Goal: Task Accomplishment & Management: Use online tool/utility

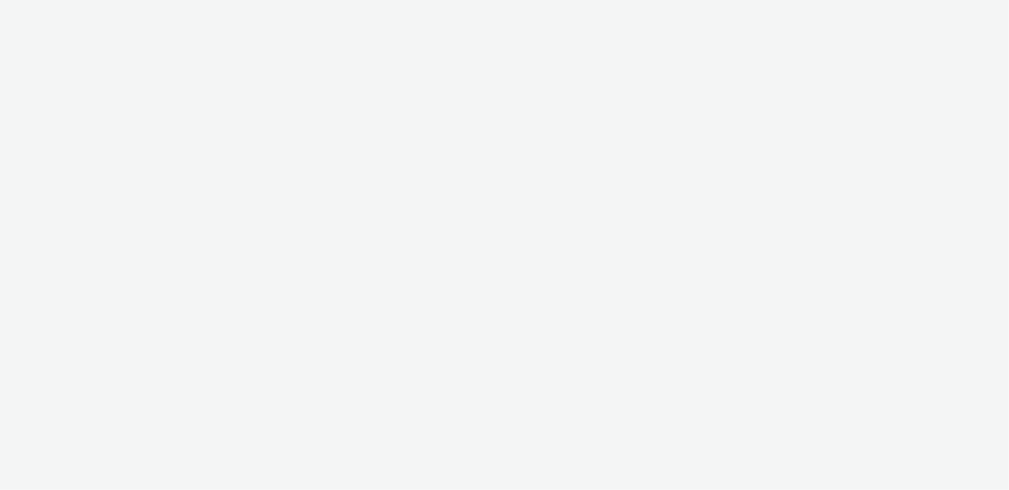
select select "9bcd8e0d-5764-4b89-88fe-b89ee02050ce"
select select "10bae079-8a11-4fca-8b47-9e5fc357b551"
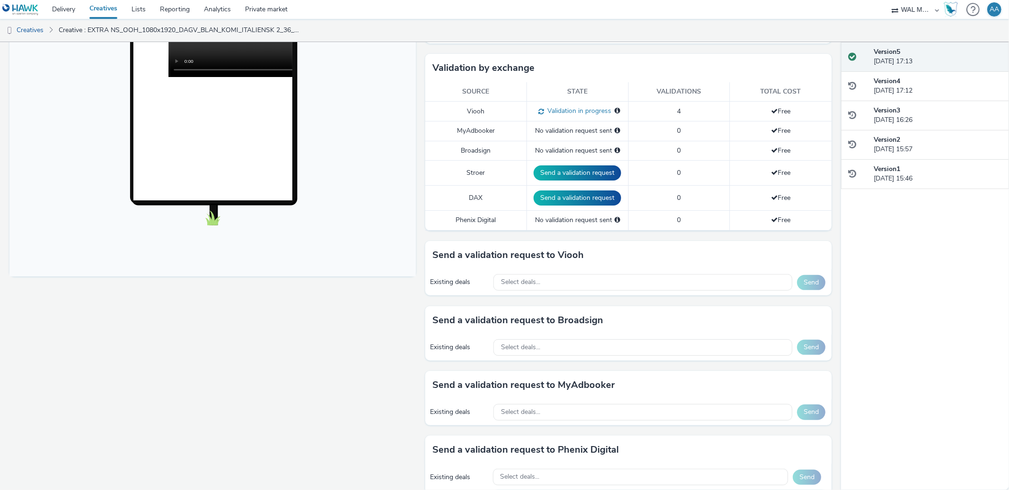
scroll to position [232, 0]
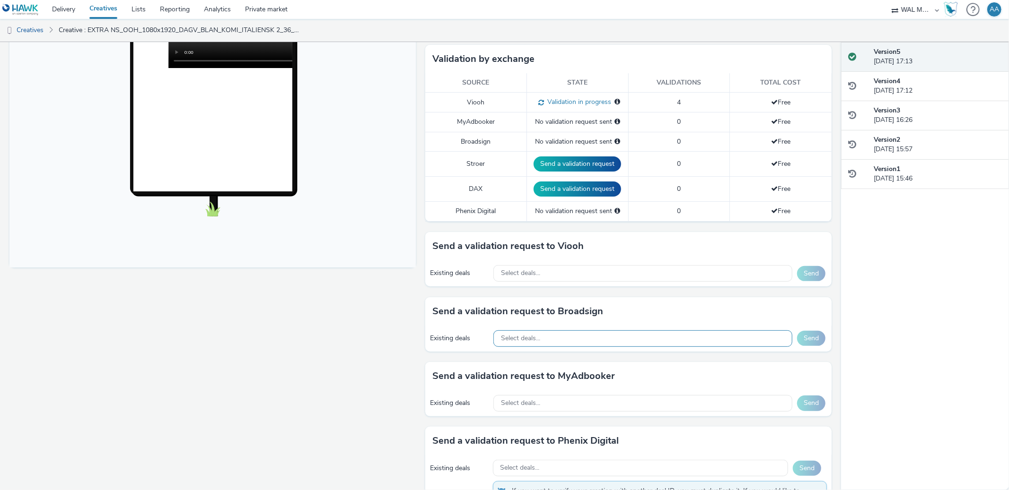
click at [570, 339] on div "Select deals..." at bounding box center [642, 339] width 299 height 17
click at [561, 339] on div "Select deals..." at bounding box center [642, 339] width 299 height 17
drag, startPoint x: 533, startPoint y: 359, endPoint x: 520, endPoint y: 360, distance: 13.8
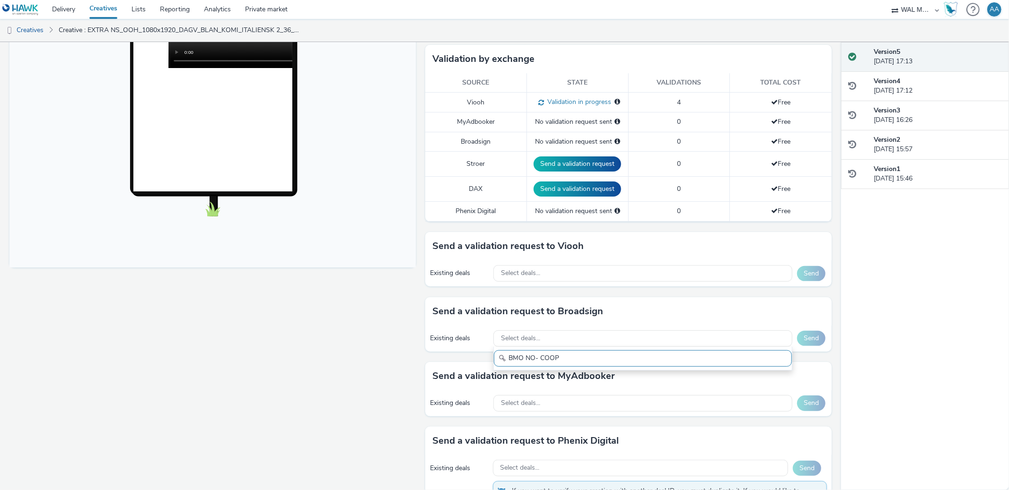
click at [520, 360] on input "BMO NO- COOP" at bounding box center [643, 358] width 298 height 17
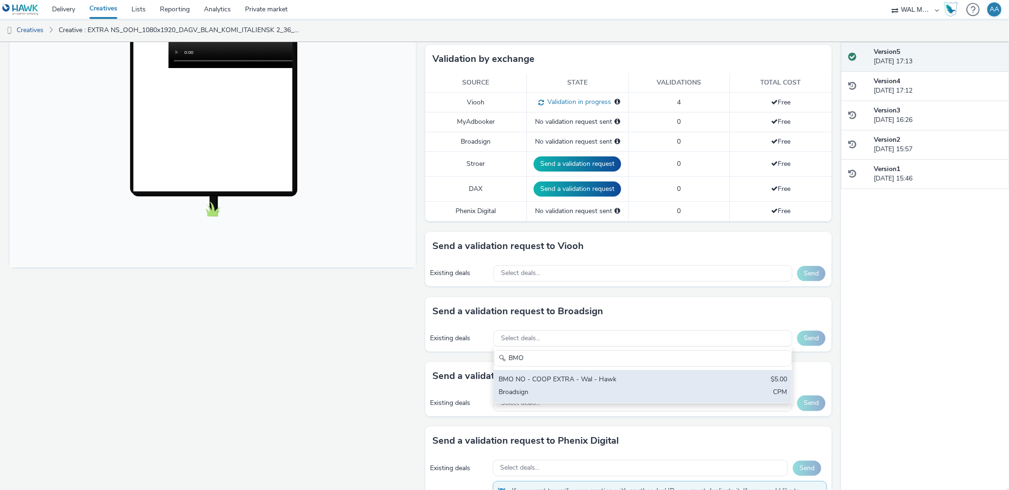
type input "BMO"
click at [581, 385] on div "BMO NO - COOP EXTRA - Wal - Hawk" at bounding box center [593, 380] width 191 height 11
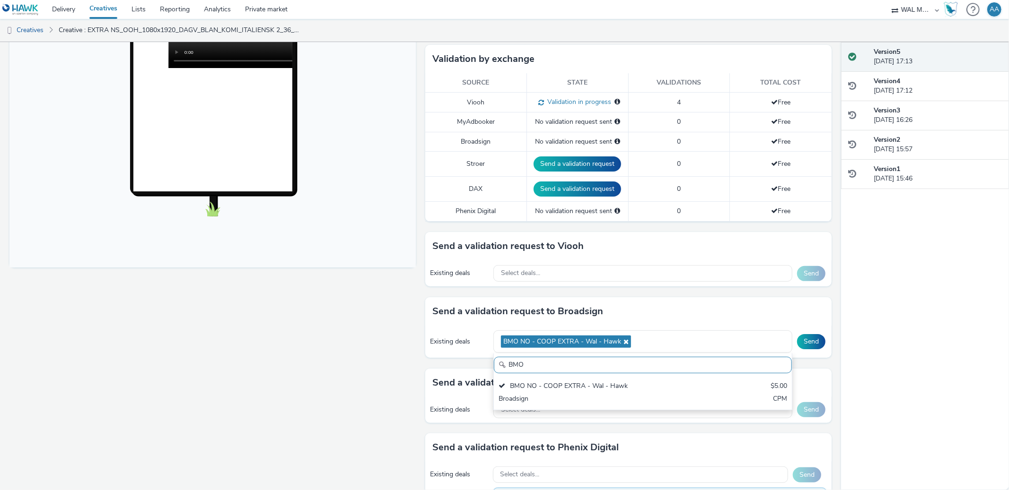
click at [794, 322] on div "Send a validation request to Broadsign" at bounding box center [628, 311] width 406 height 28
click at [797, 338] on button "Send" at bounding box center [811, 341] width 28 height 15
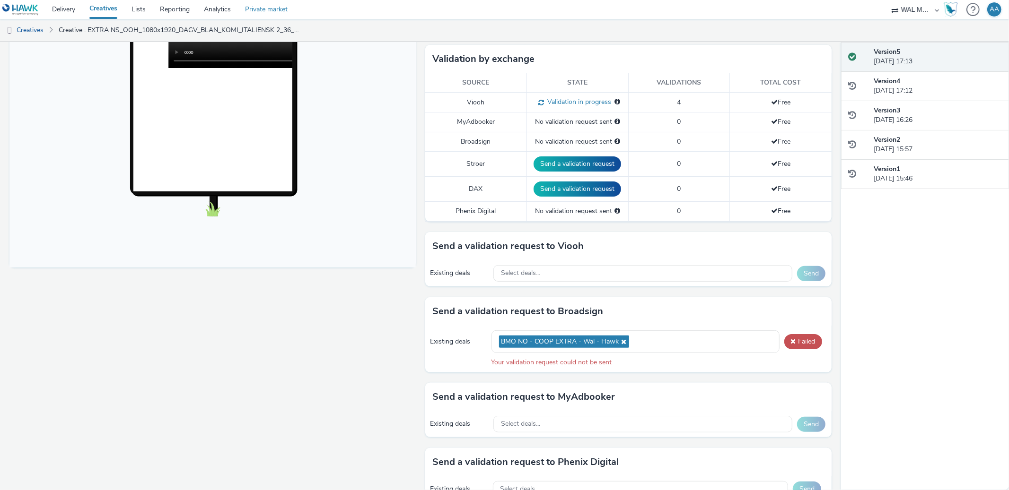
scroll to position [206, 0]
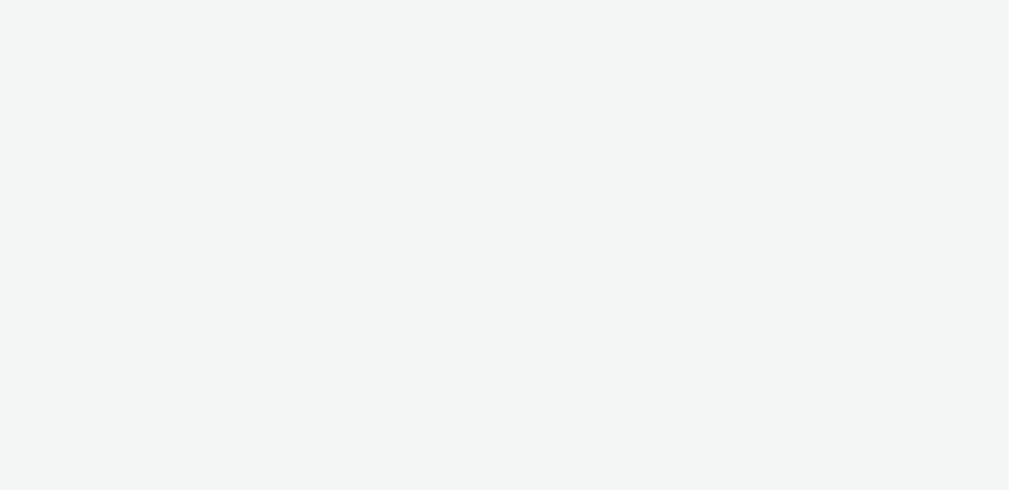
select select "10bae079-8a11-4fca-8b47-9e5fc357b551"
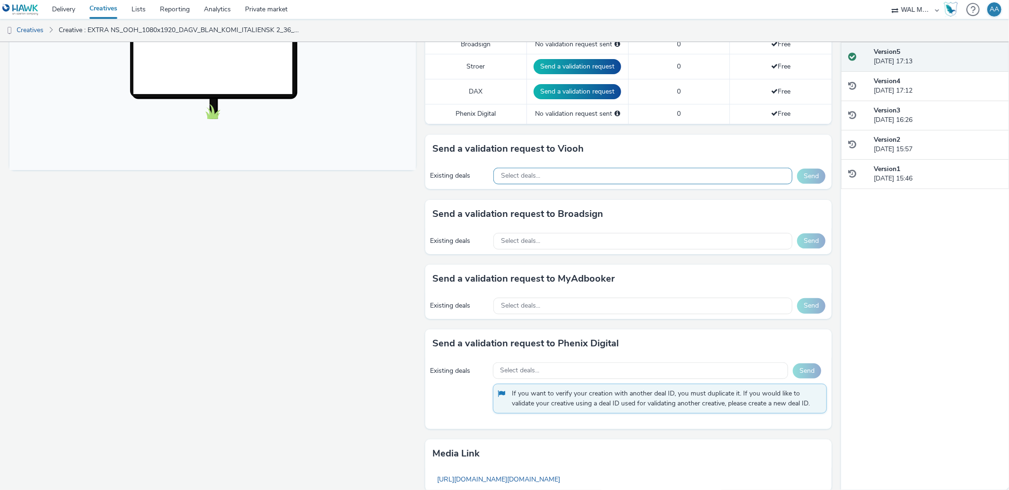
scroll to position [384, 0]
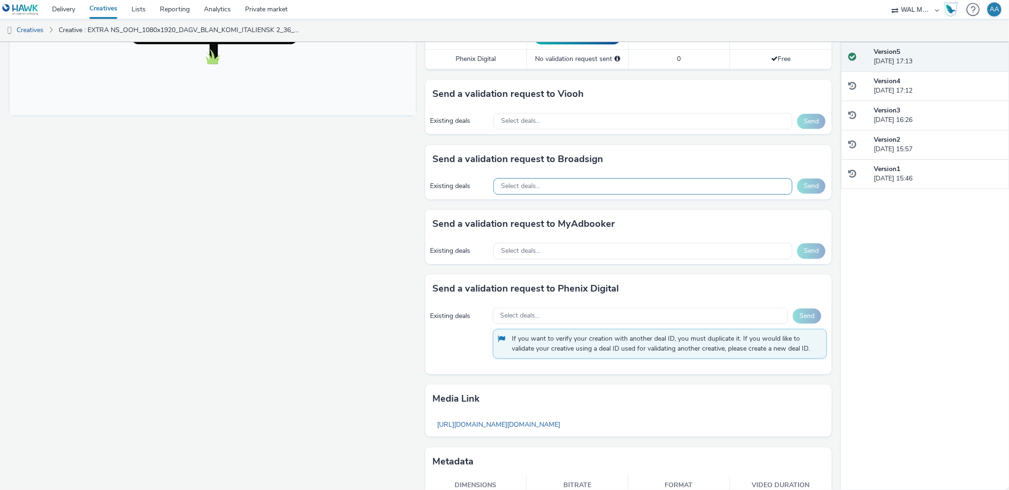
click at [549, 193] on div "Select deals..." at bounding box center [642, 186] width 299 height 17
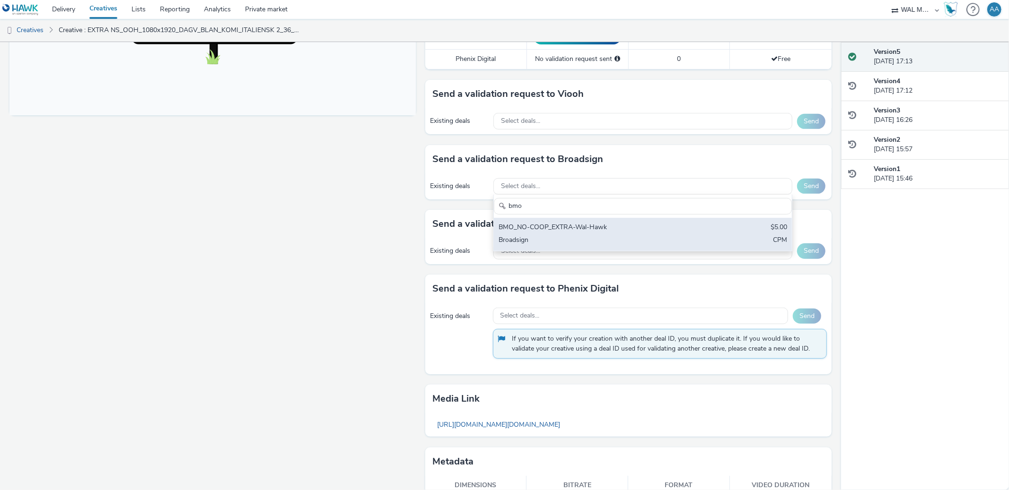
type input "bmo"
drag, startPoint x: 569, startPoint y: 228, endPoint x: 584, endPoint y: 224, distance: 15.7
click at [569, 230] on div "BMO_NO-COOP_EXTRA-Wal-Hawk" at bounding box center [593, 228] width 191 height 11
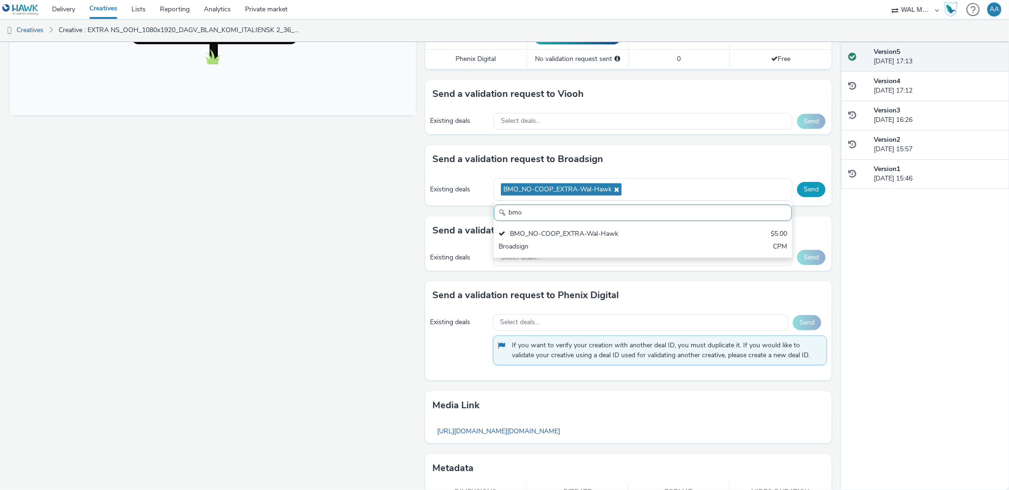
click at [800, 189] on button "Send" at bounding box center [811, 189] width 28 height 15
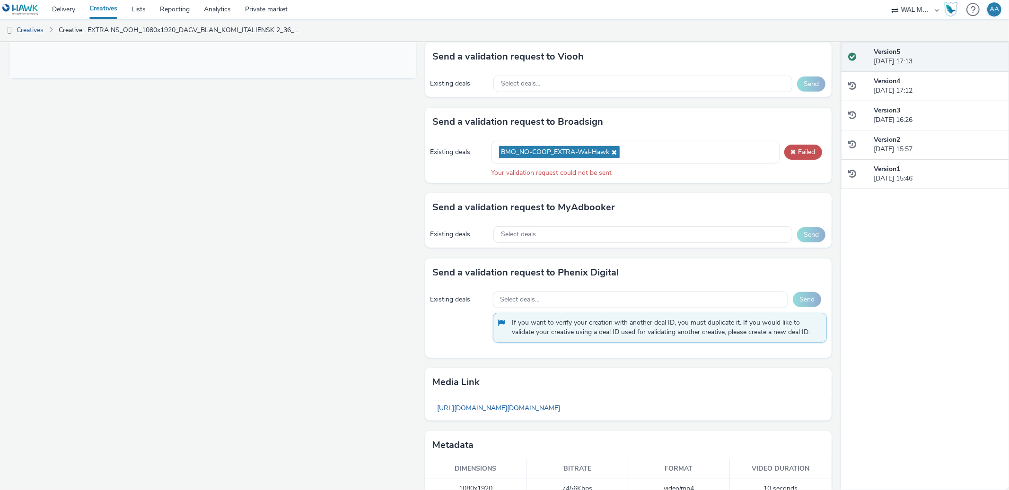
scroll to position [441, 0]
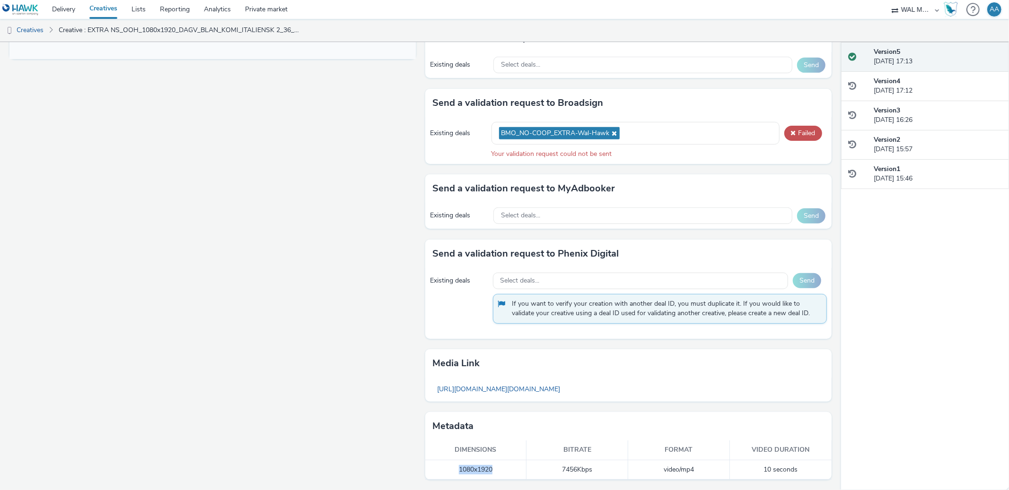
drag, startPoint x: 454, startPoint y: 465, endPoint x: 501, endPoint y: 474, distance: 47.7
click at [501, 475] on td "1080x1920" at bounding box center [476, 470] width 102 height 19
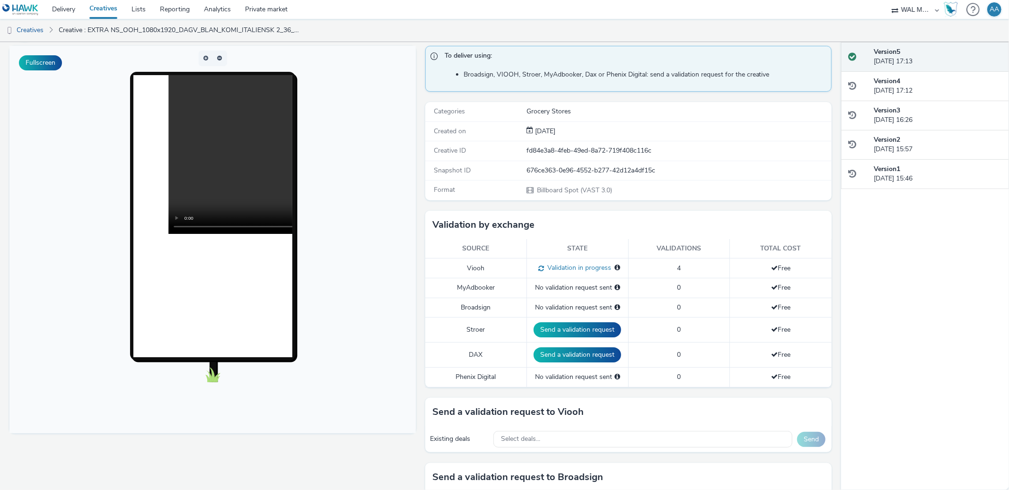
scroll to position [0, 0]
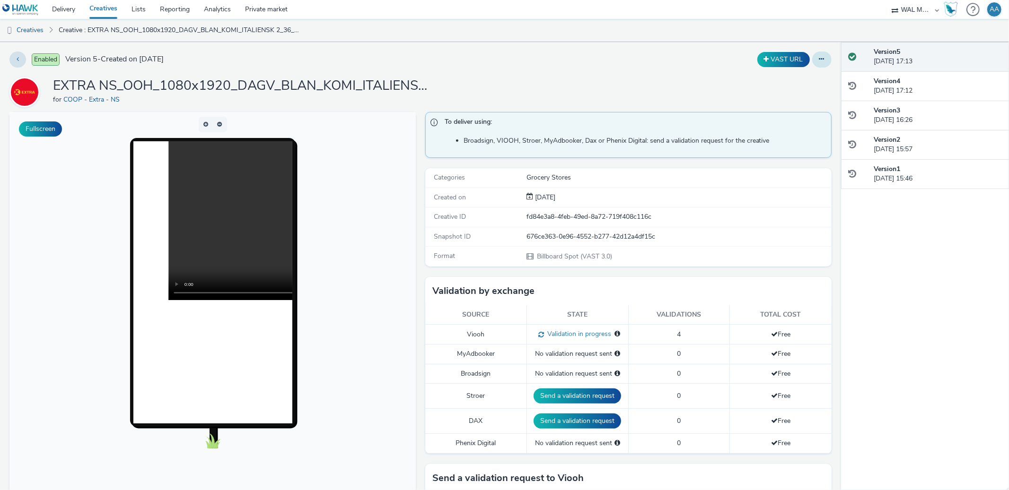
click at [819, 61] on icon at bounding box center [821, 59] width 5 height 7
click at [808, 78] on link "Edit" at bounding box center [795, 78] width 71 height 19
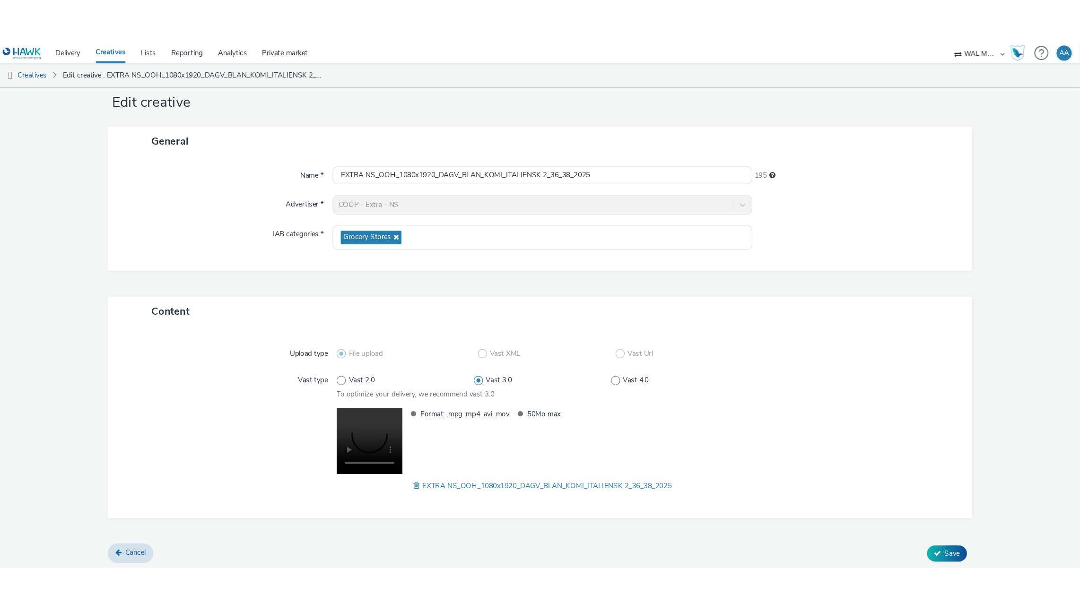
scroll to position [23, 0]
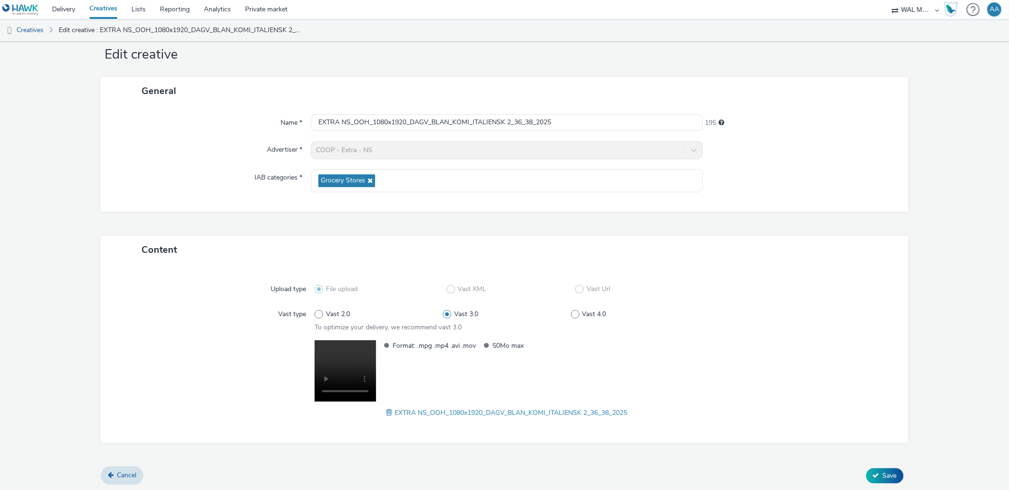
click at [209, 390] on div at bounding box center [216, 379] width 197 height 78
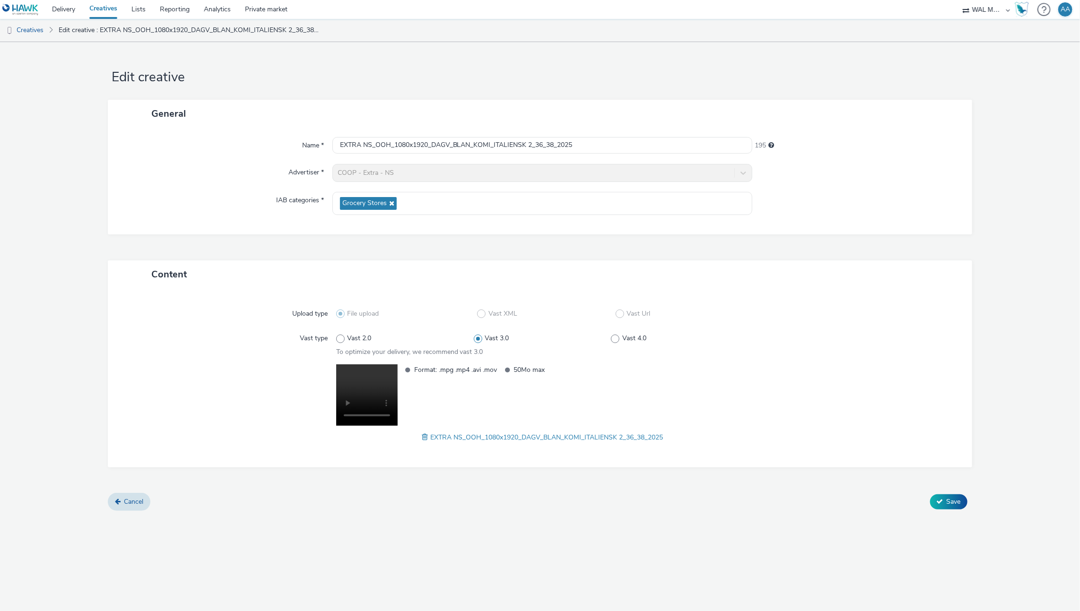
scroll to position [0, 0]
click at [368, 387] on video at bounding box center [366, 395] width 61 height 61
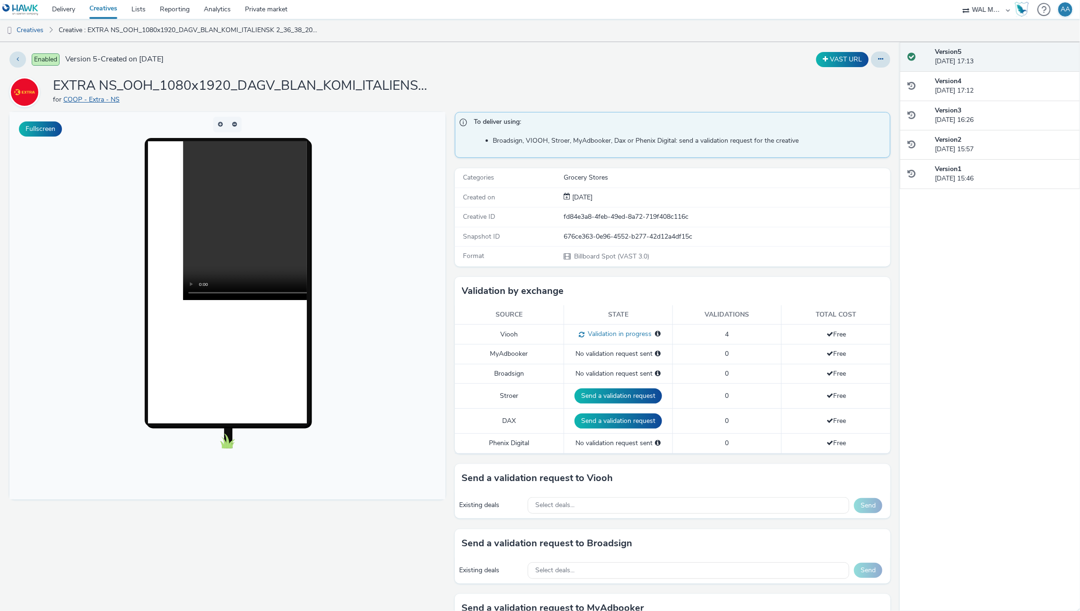
click at [96, 97] on link "COOP - Extra - NS" at bounding box center [93, 99] width 60 height 9
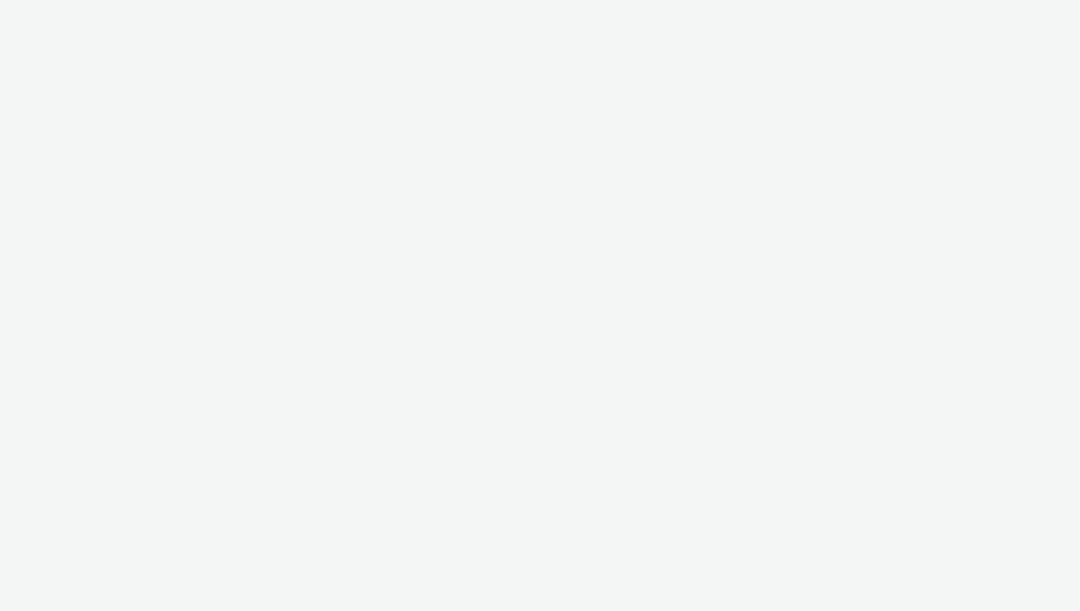
select select "10bae079-8a11-4fca-8b47-9e5fc357b551"
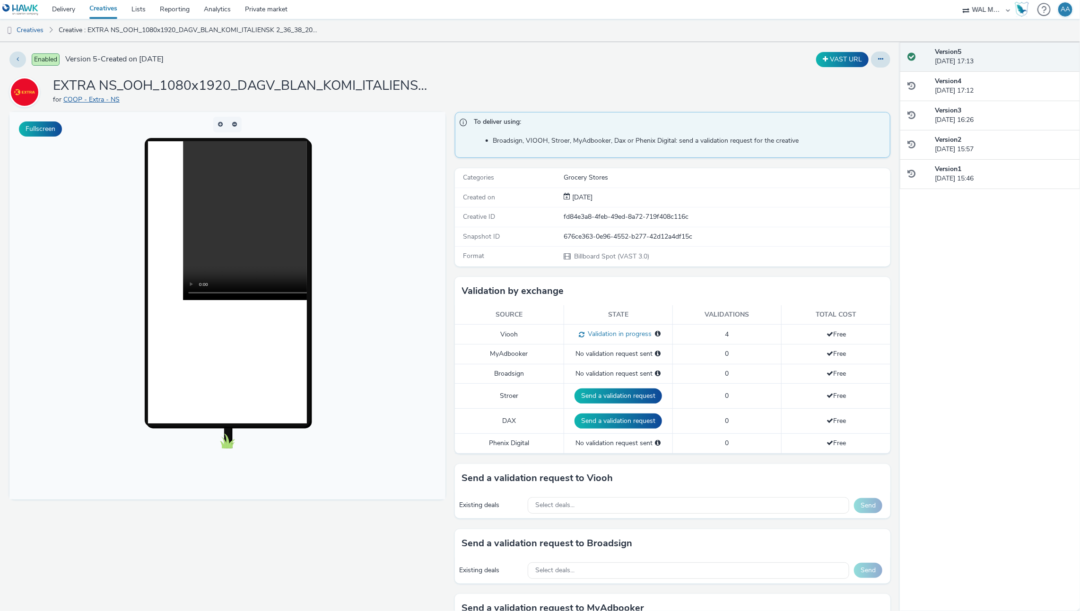
click at [91, 100] on link "COOP - Extra - NS" at bounding box center [93, 99] width 60 height 9
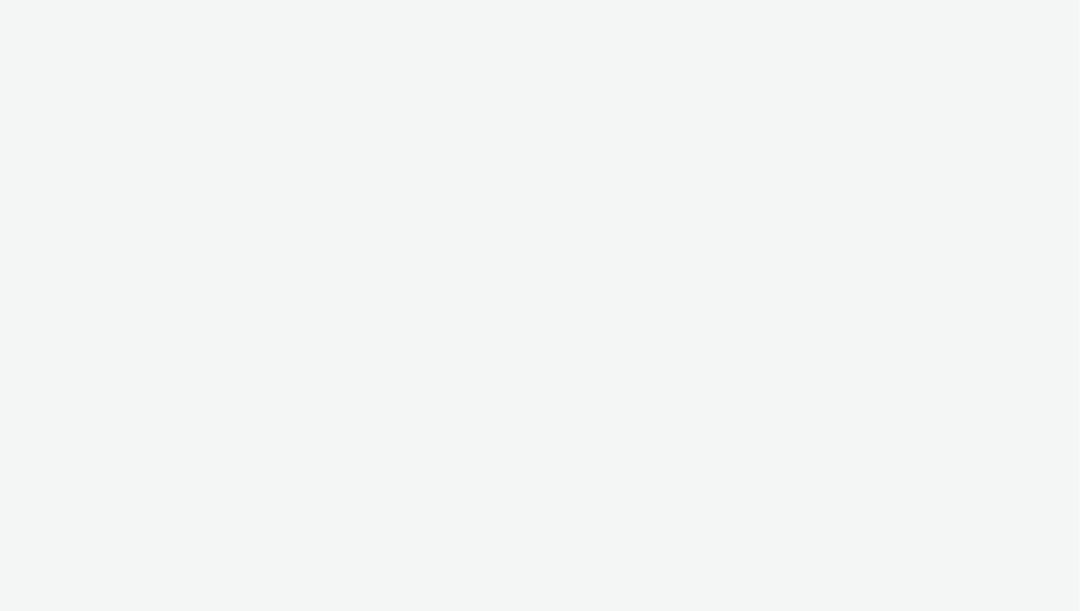
select select "10bae079-8a11-4fca-8b47-9e5fc357b551"
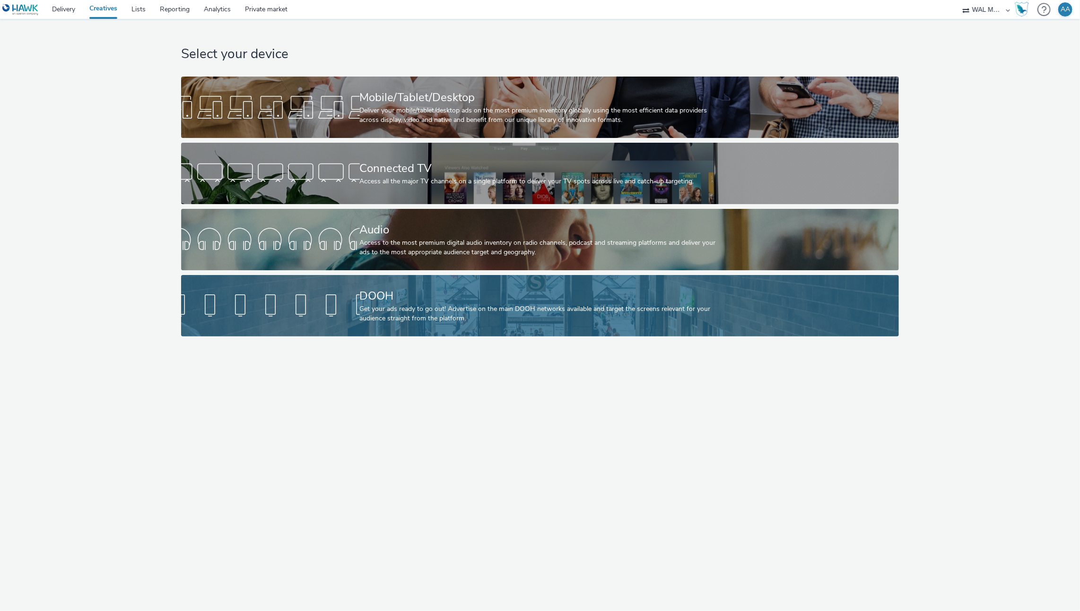
click at [417, 307] on div "Get your ads ready to go out! Advertise on the main DOOH networks available and…" at bounding box center [538, 314] width 357 height 19
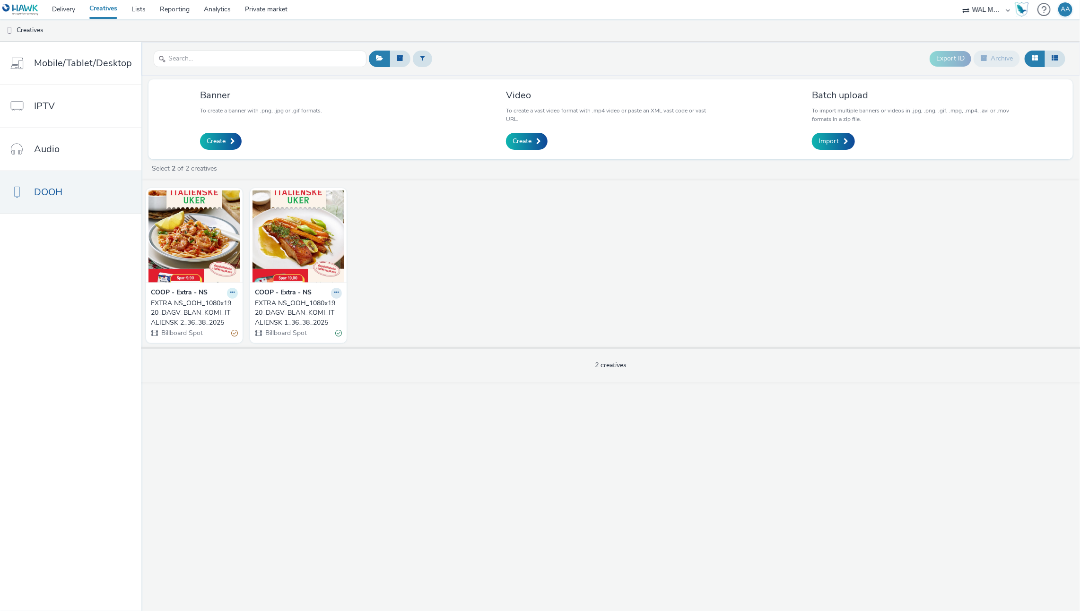
click at [232, 293] on icon at bounding box center [232, 293] width 4 height 6
click at [212, 310] on link "Edit" at bounding box center [202, 309] width 71 height 19
click at [184, 316] on div "EXTRA NS_OOH_1080x1920_DAGV_BLAN_KOMI_ITALIENSK 2_36_38_2025" at bounding box center [192, 313] width 83 height 29
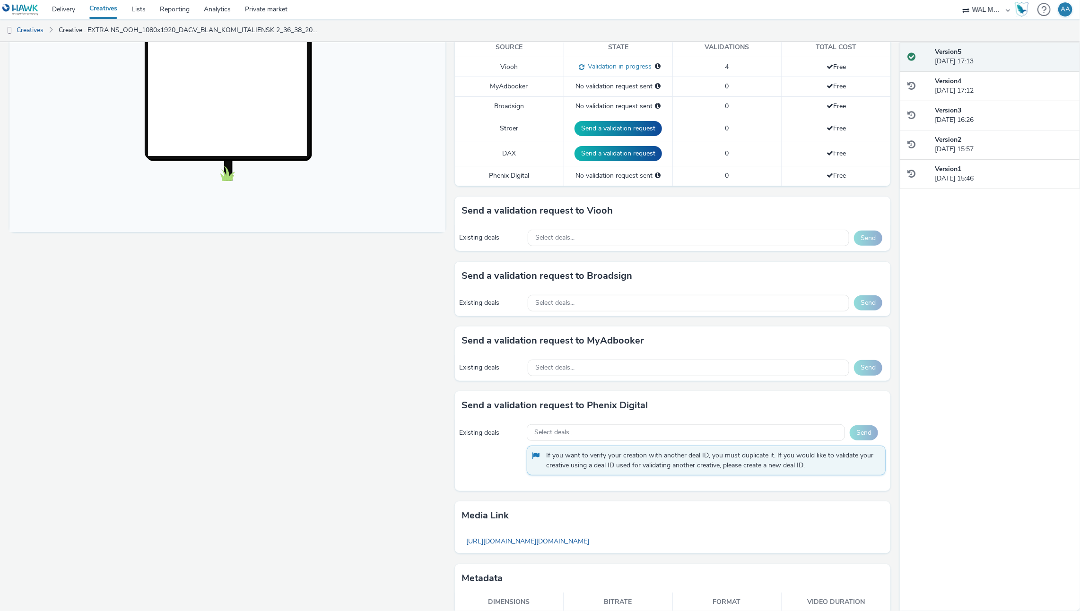
scroll to position [271, 0]
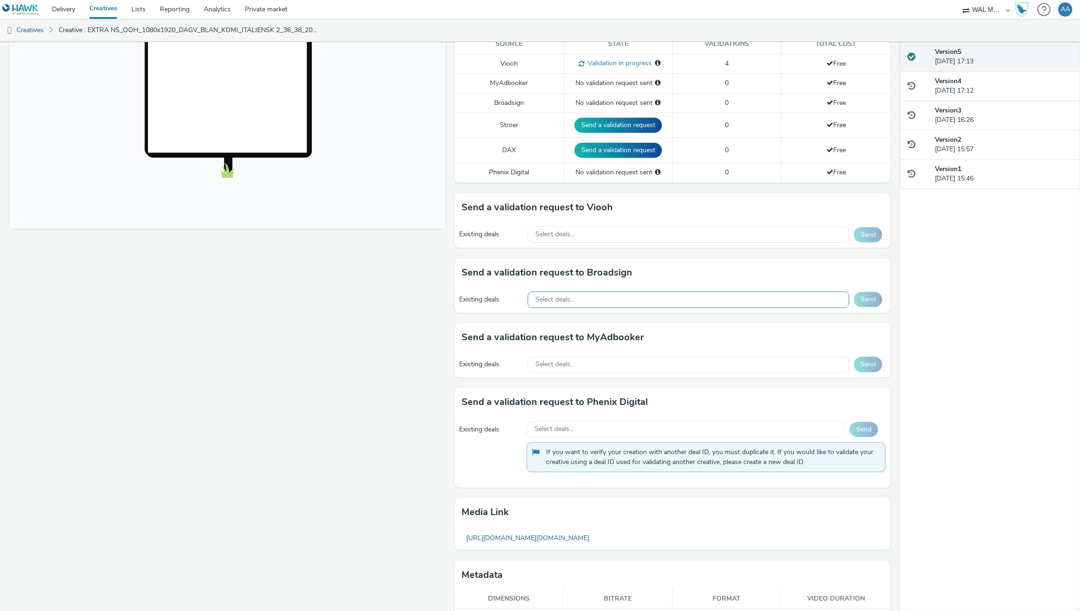
click at [594, 296] on div "Select deals..." at bounding box center [689, 300] width 322 height 17
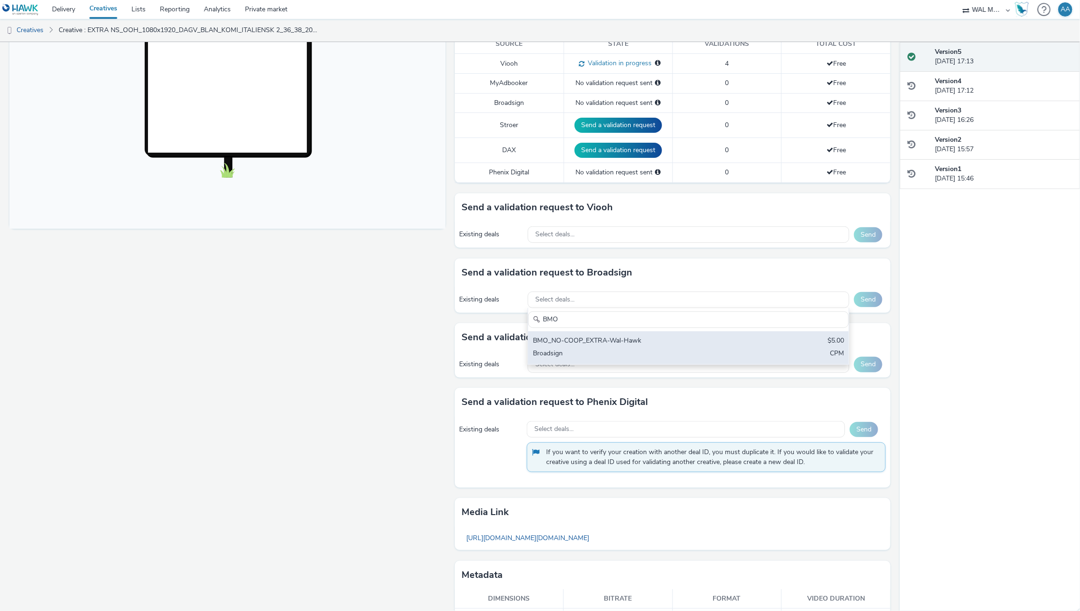
type input "BMO"
click at [637, 342] on div "BMO_NO-COOP_EXTRA-Wal-Hawk" at bounding box center [636, 341] width 206 height 11
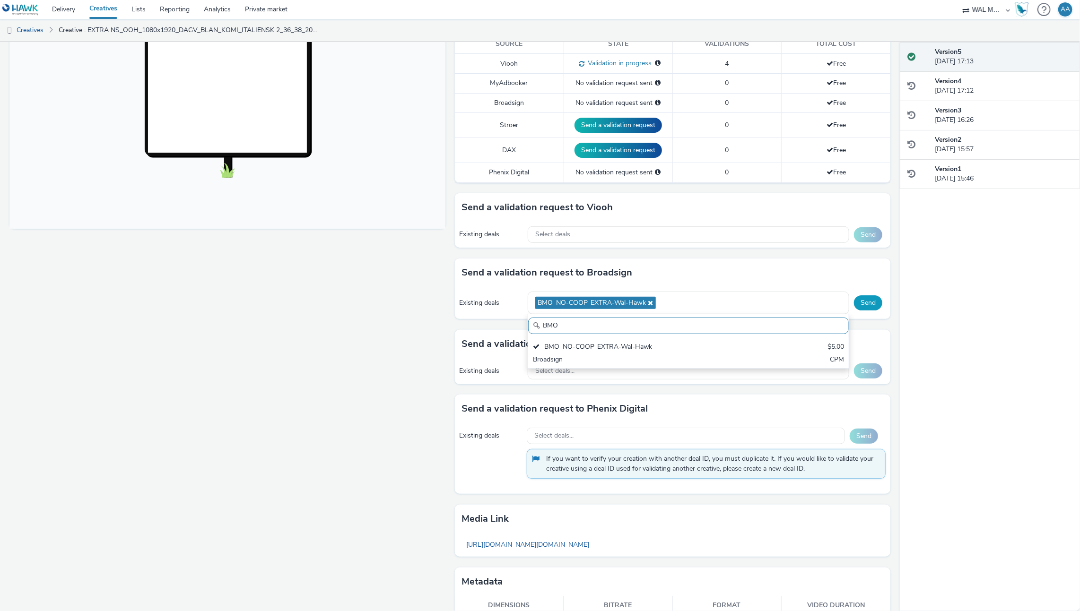
click at [868, 302] on button "Send" at bounding box center [868, 303] width 28 height 15
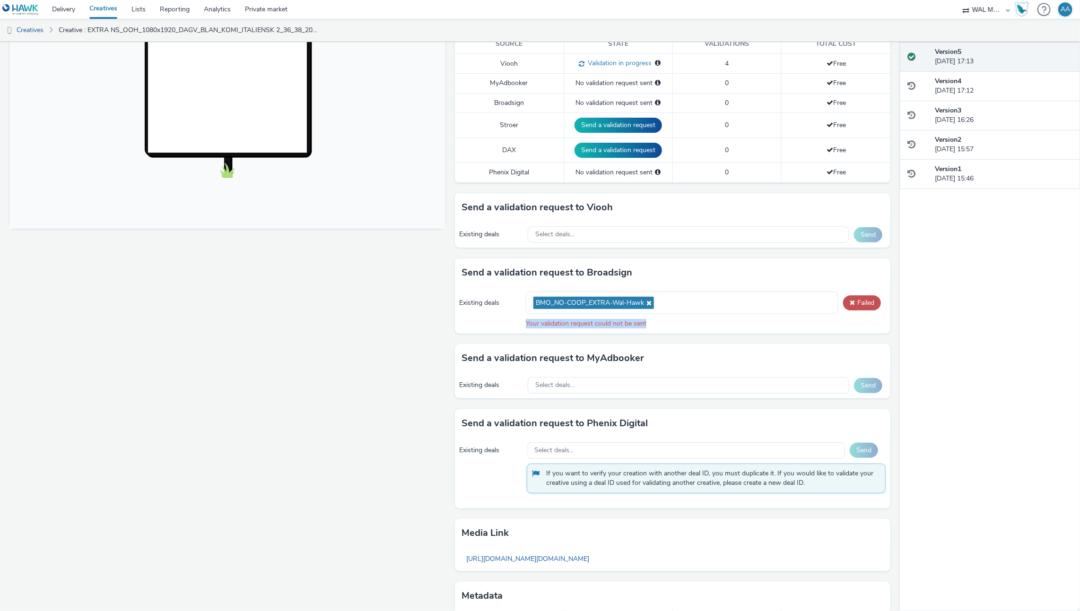
drag, startPoint x: 522, startPoint y: 317, endPoint x: 662, endPoint y: 321, distance: 140.0
click at [662, 321] on div "Your validation request could not be sent" at bounding box center [706, 323] width 360 height 9
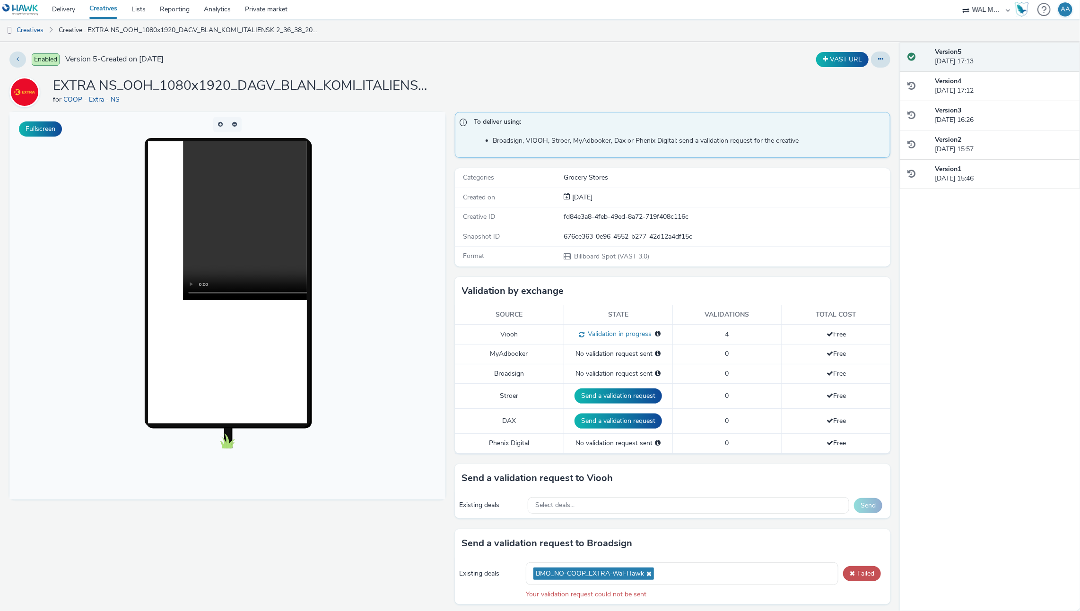
click at [751, 364] on td "0" at bounding box center [726, 373] width 109 height 19
click at [878, 57] on icon at bounding box center [880, 59] width 5 height 7
click at [879, 50] on div "Enabled Version 5 - Created on [DATE] VAST URL EXTRA NS_OOH_1080x1920_DAGV_BLAN…" at bounding box center [450, 326] width 900 height 569
click at [878, 61] on icon at bounding box center [880, 59] width 5 height 7
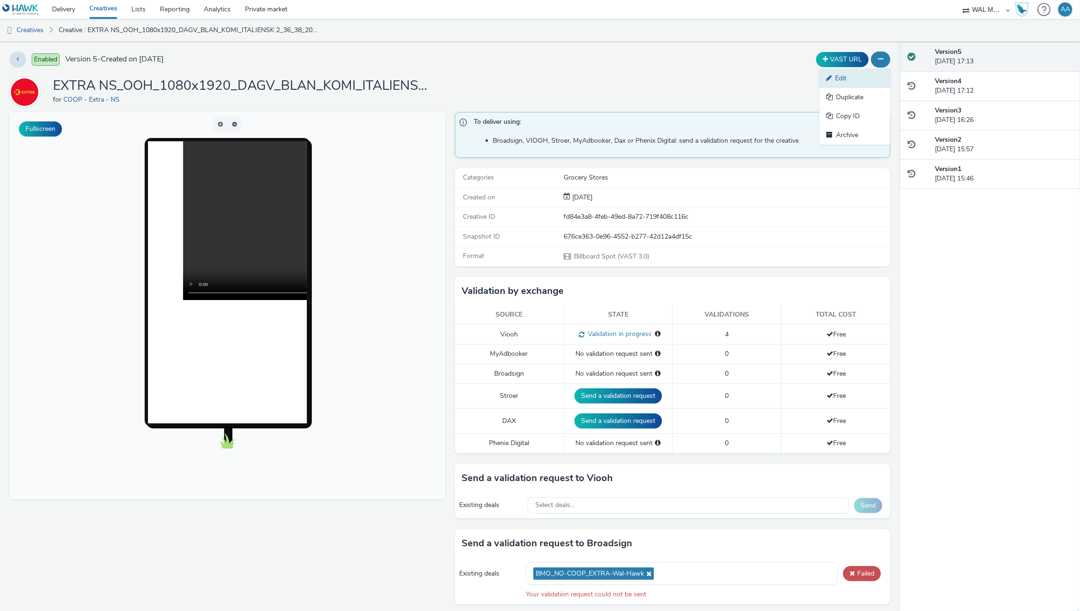
click at [867, 83] on link "Edit" at bounding box center [854, 78] width 71 height 19
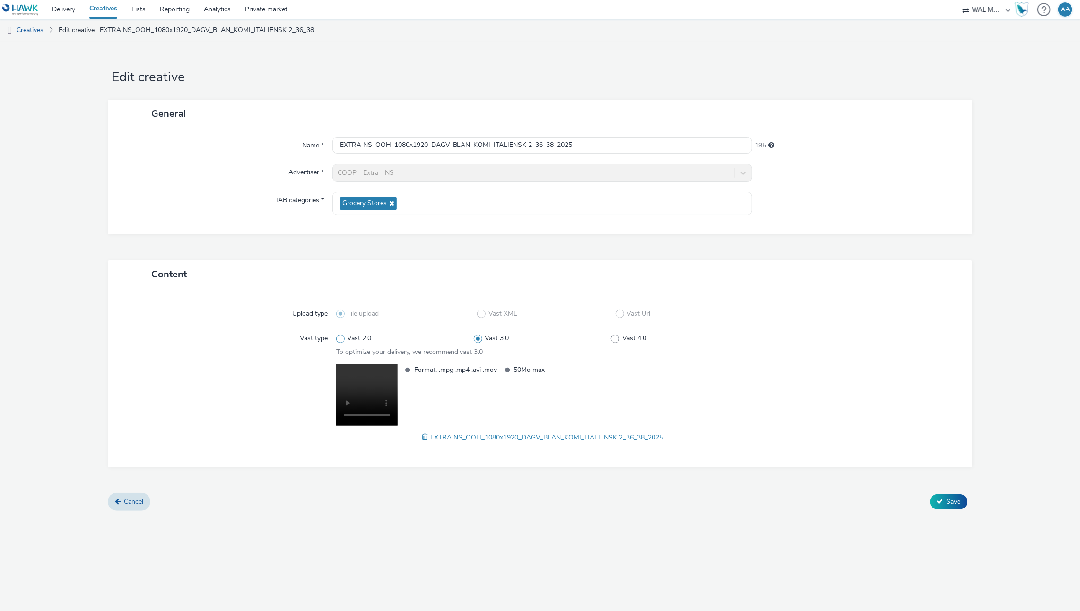
click at [339, 338] on span at bounding box center [340, 339] width 9 height 9
click at [339, 338] on input "Vast 2.0" at bounding box center [339, 339] width 6 height 6
radio input "true"
radio input "false"
drag, startPoint x: 1025, startPoint y: 527, endPoint x: 961, endPoint y: 507, distance: 67.3
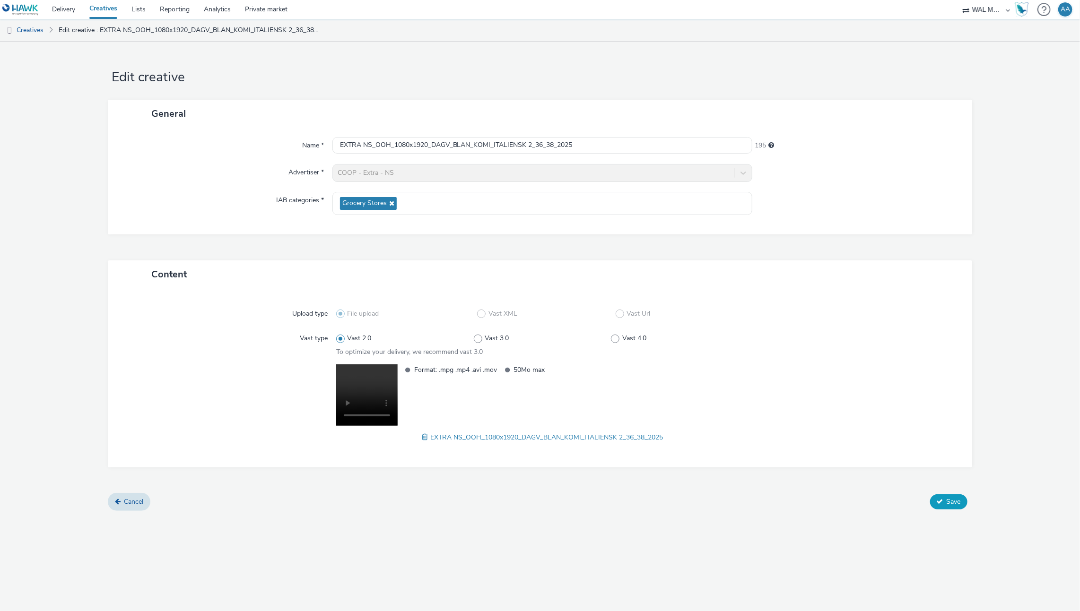
click at [1025, 526] on div "Edit creative General Name * EXTRA NS_OOH_1080x1920_DAGV_BLAN_KOMI_ITALIENSK 2_…" at bounding box center [540, 326] width 1080 height 569
click at [944, 505] on button "Save" at bounding box center [948, 502] width 37 height 15
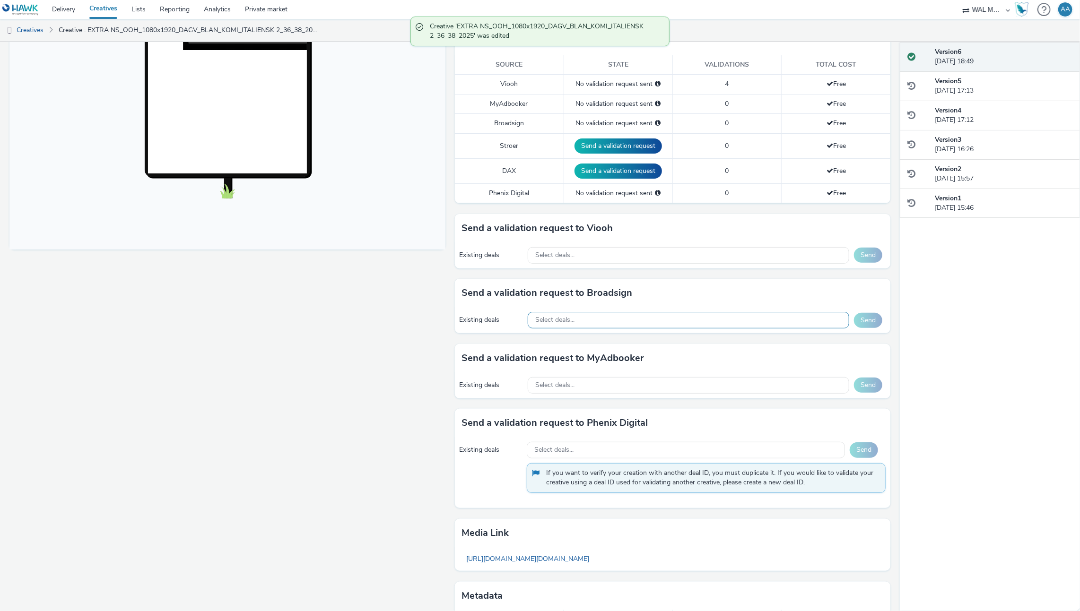
click at [573, 312] on div "Select deals..." at bounding box center [689, 320] width 322 height 17
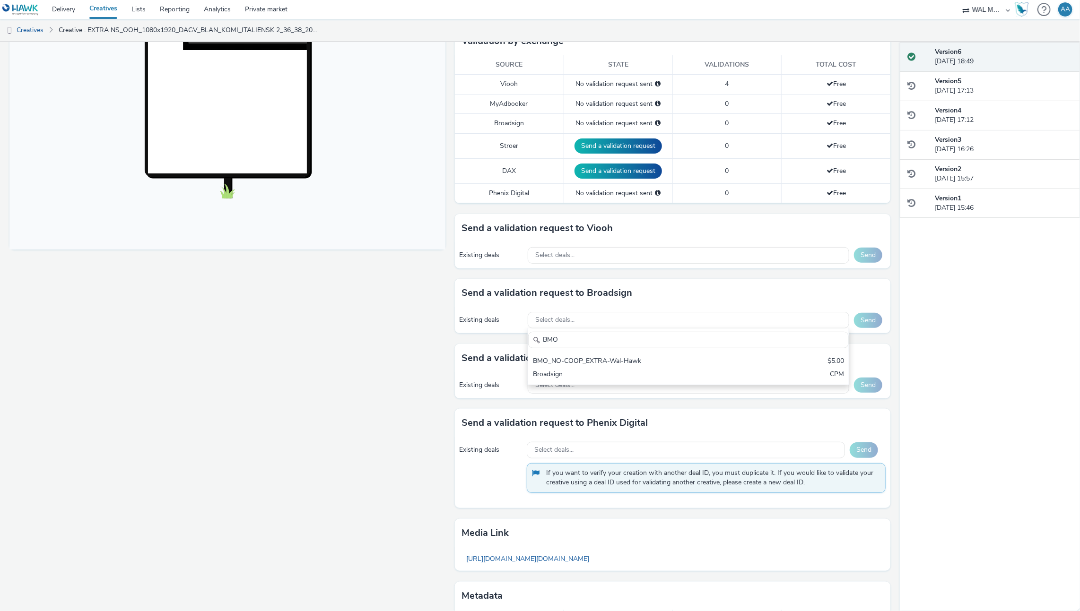
type input "BMO"
click at [590, 347] on div "BMO BMO_NO-COOP_EXTRA-Wal-Hawk $5.00 Broadsign CPM" at bounding box center [689, 357] width 322 height 57
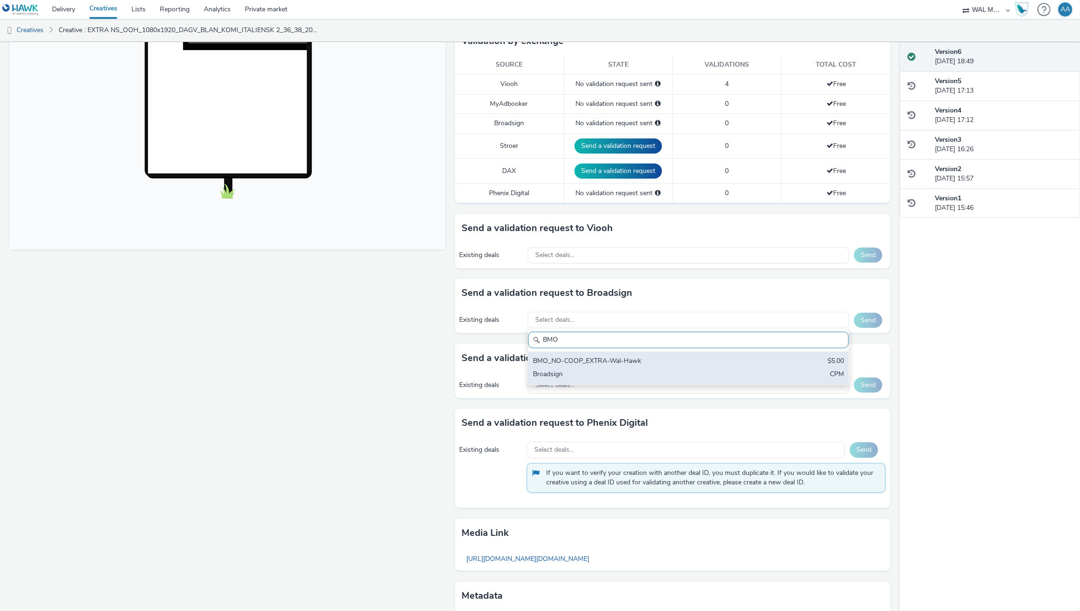
click at [594, 357] on div "BMO_NO-COOP_EXTRA-Wal-Hawk" at bounding box center [636, 362] width 206 height 11
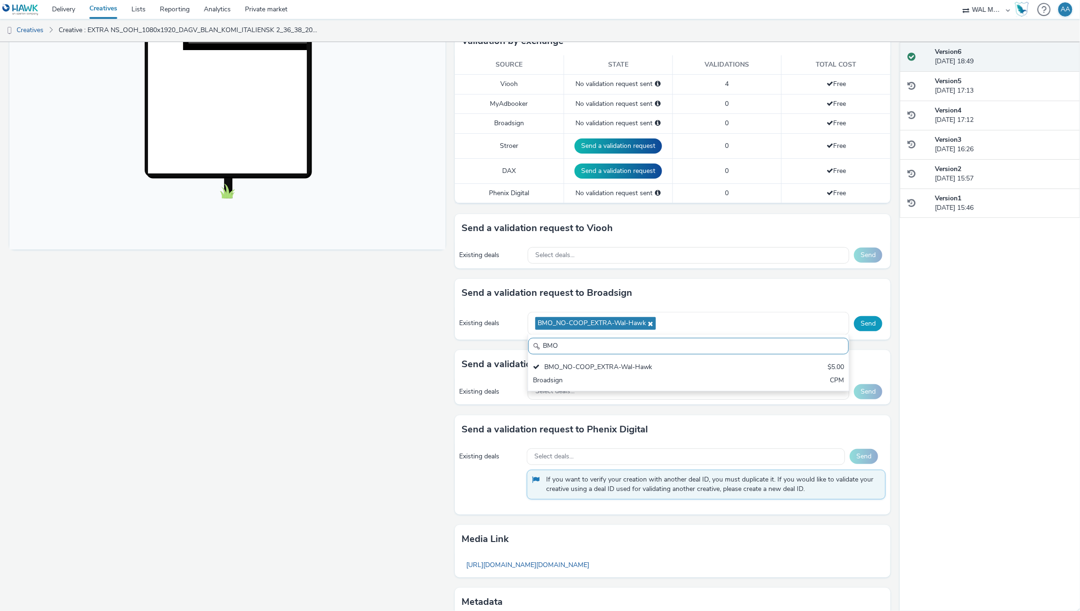
click at [856, 317] on button "Send" at bounding box center [868, 323] width 28 height 15
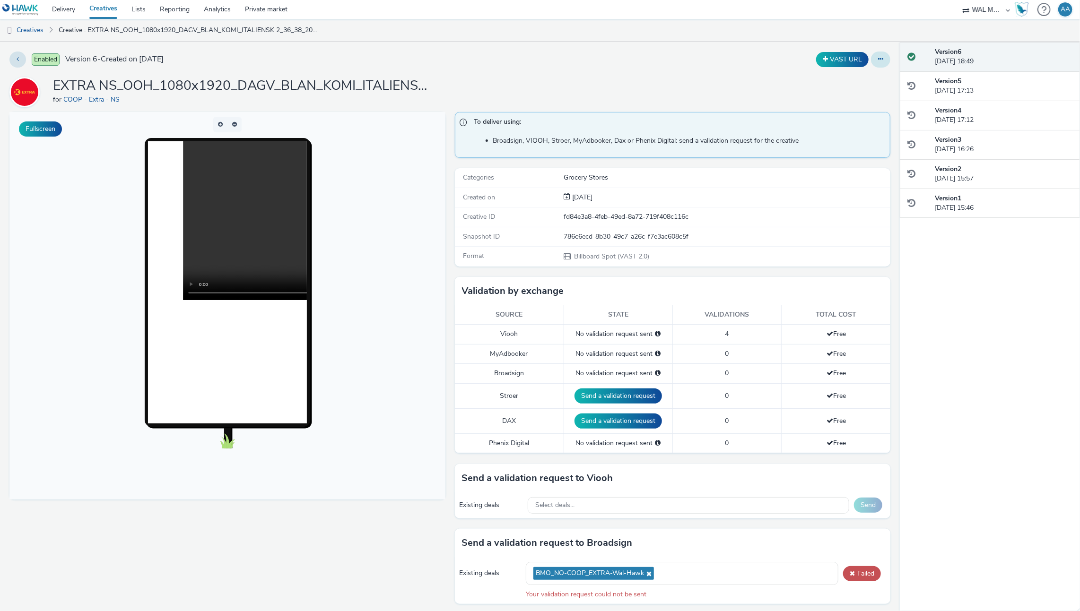
click at [871, 59] on button at bounding box center [880, 60] width 19 height 16
click at [853, 79] on link "Edit" at bounding box center [854, 78] width 71 height 19
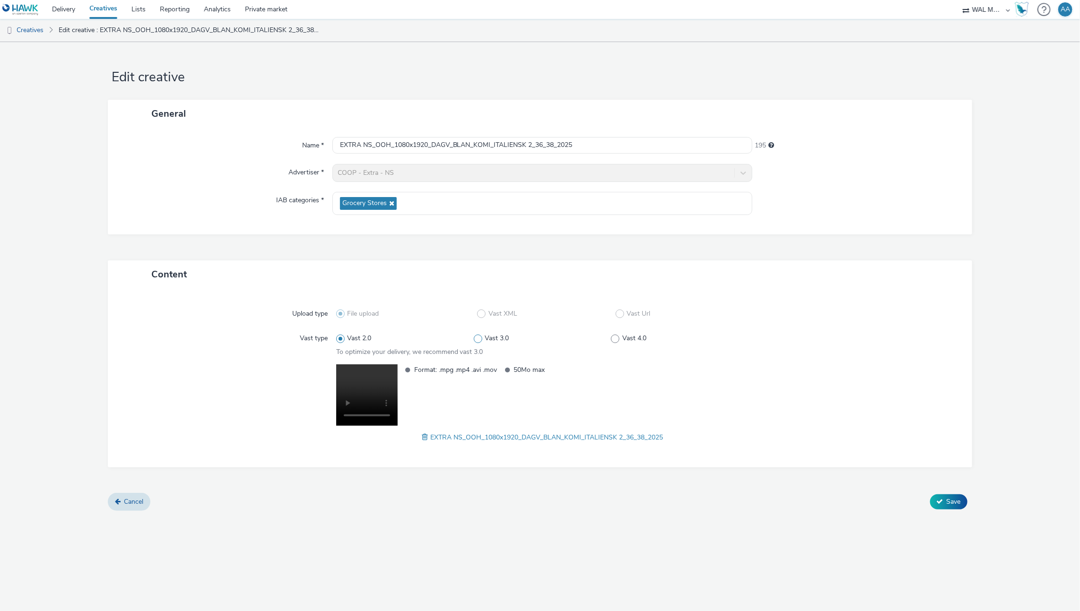
click at [476, 336] on span at bounding box center [478, 339] width 9 height 9
click at [476, 336] on input "Vast 3.0" at bounding box center [477, 339] width 6 height 6
radio input "false"
radio input "true"
click at [928, 445] on div "Upload type File upload Vast XML Vast Url Vast type Vast 2.0 Vast 3.0 Vast 4.0 …" at bounding box center [539, 378] width 845 height 160
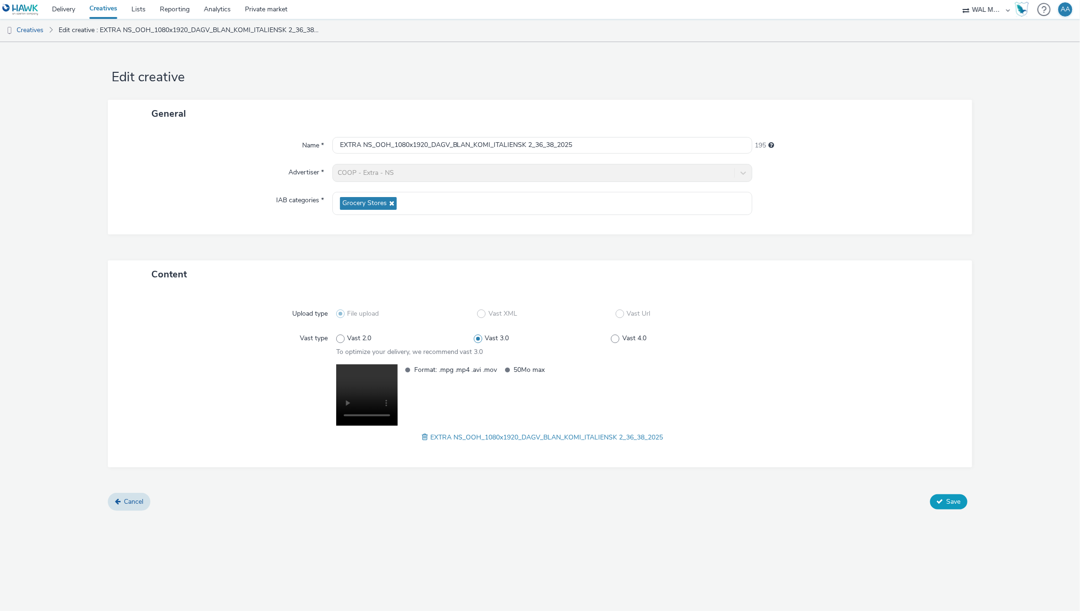
click at [943, 503] on button "Save" at bounding box center [948, 502] width 37 height 15
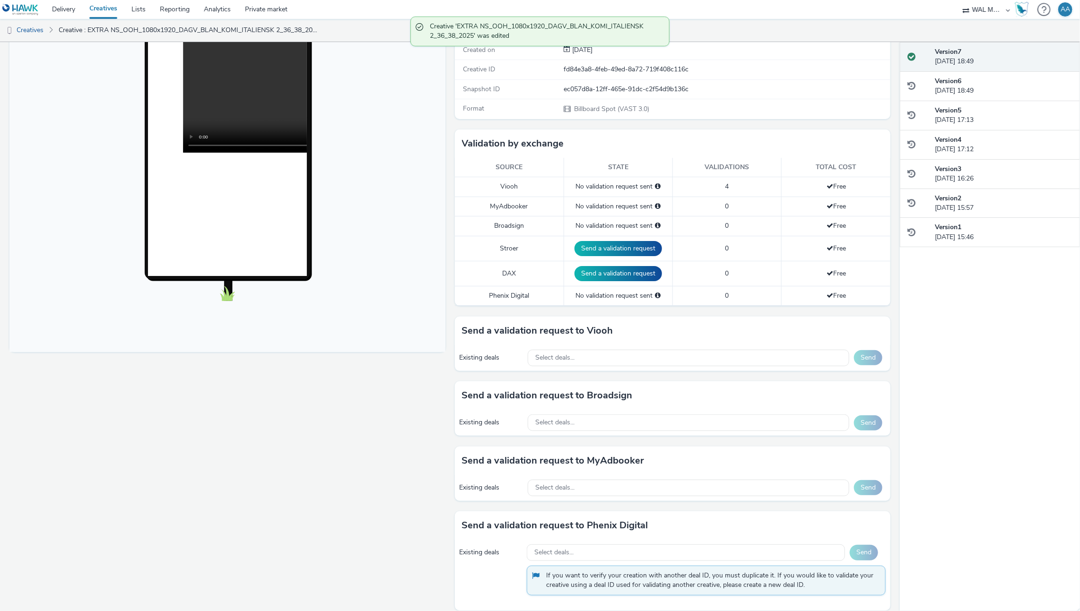
scroll to position [294, 0]
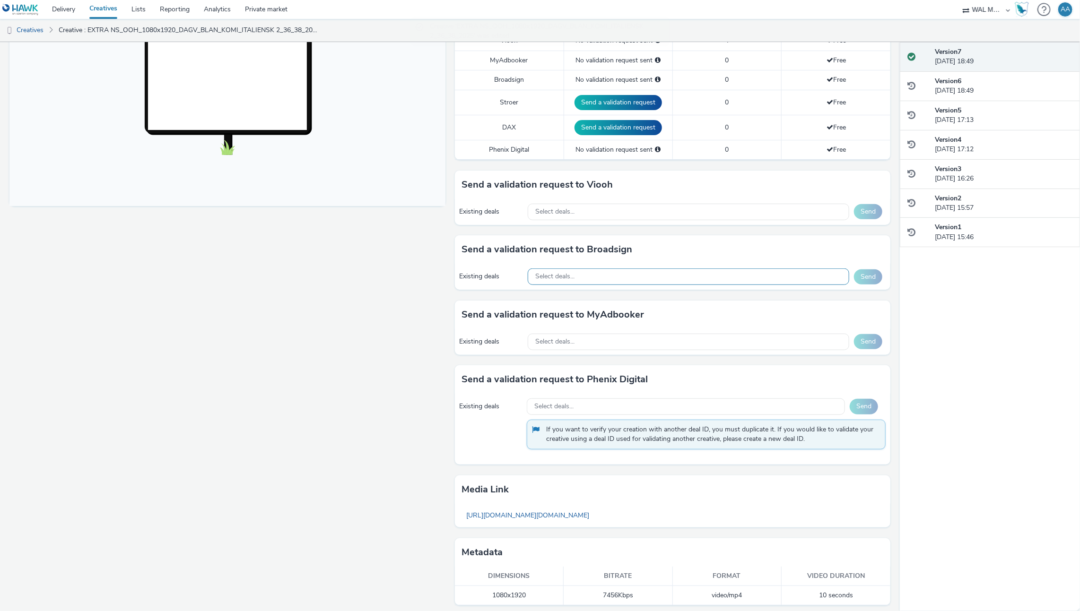
click at [604, 277] on div "Select deals..." at bounding box center [689, 277] width 322 height 17
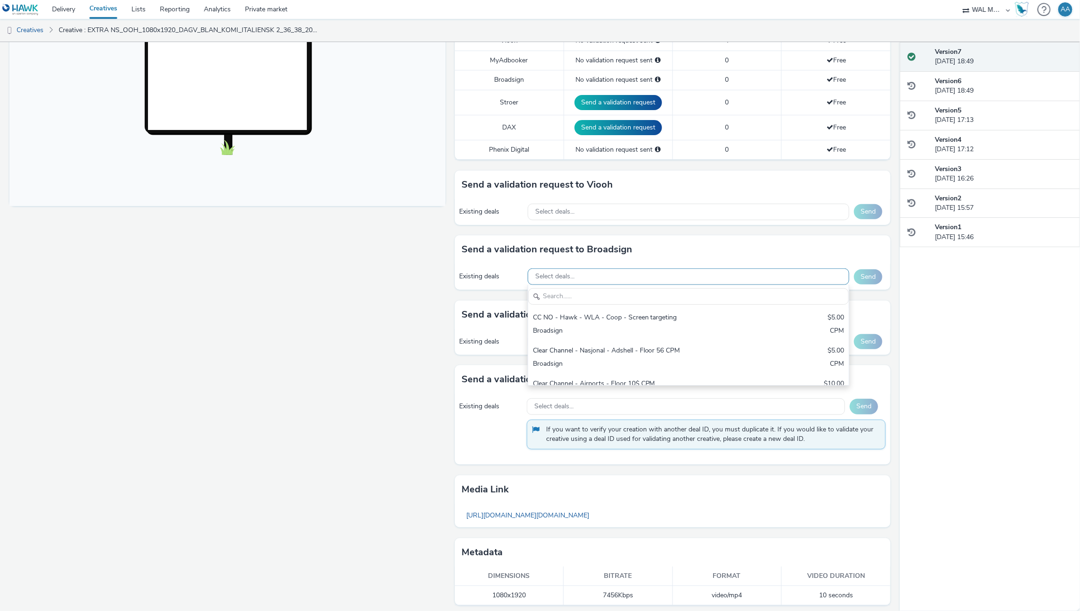
scroll to position [0, 0]
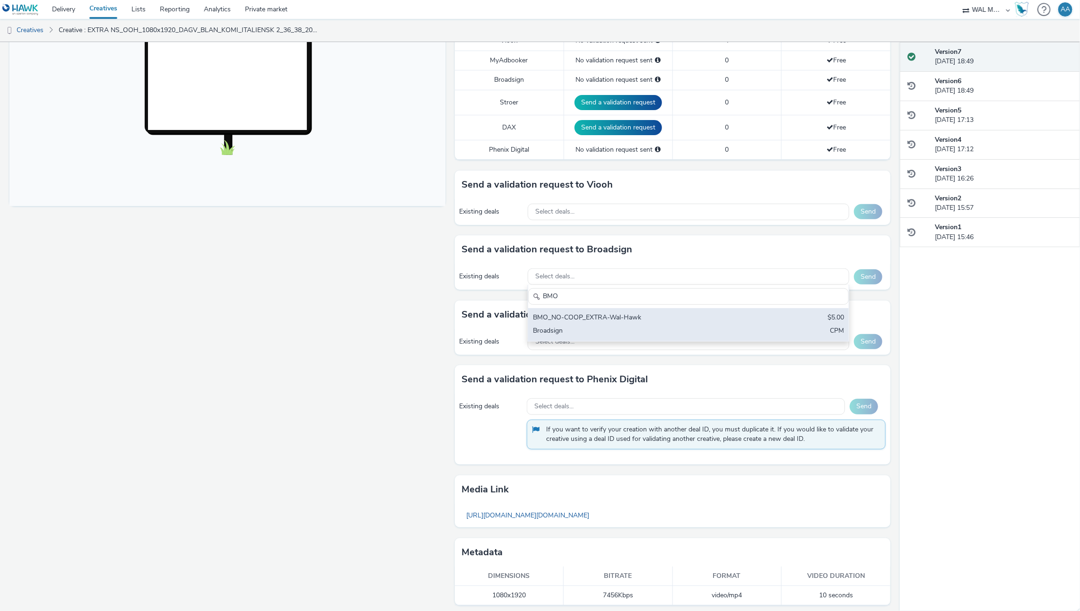
type input "BMO"
click at [614, 308] on div "BMO_NO-COOP_EXTRA-Wal-Hawk $5.00 Broadsign CPM" at bounding box center [688, 324] width 321 height 33
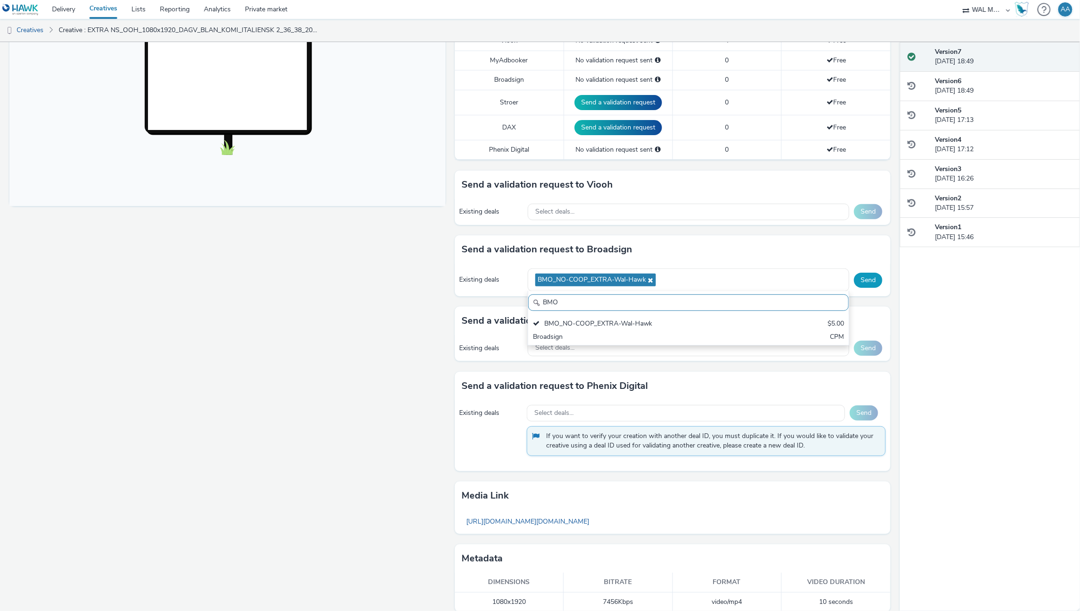
click at [865, 275] on button "Send" at bounding box center [868, 280] width 28 height 15
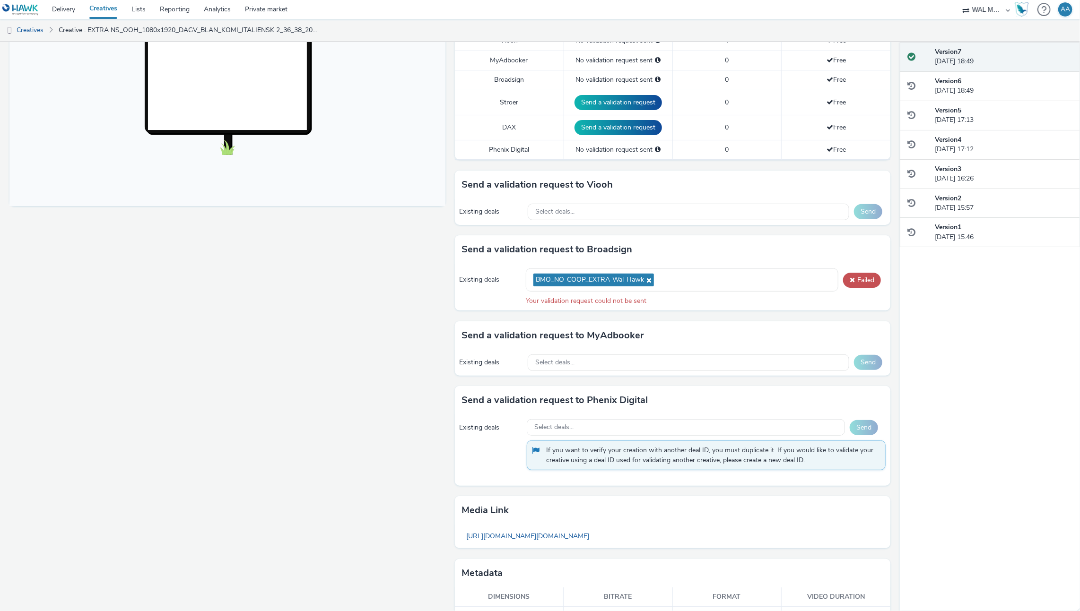
click at [275, 326] on div "Fullscreen" at bounding box center [229, 227] width 441 height 819
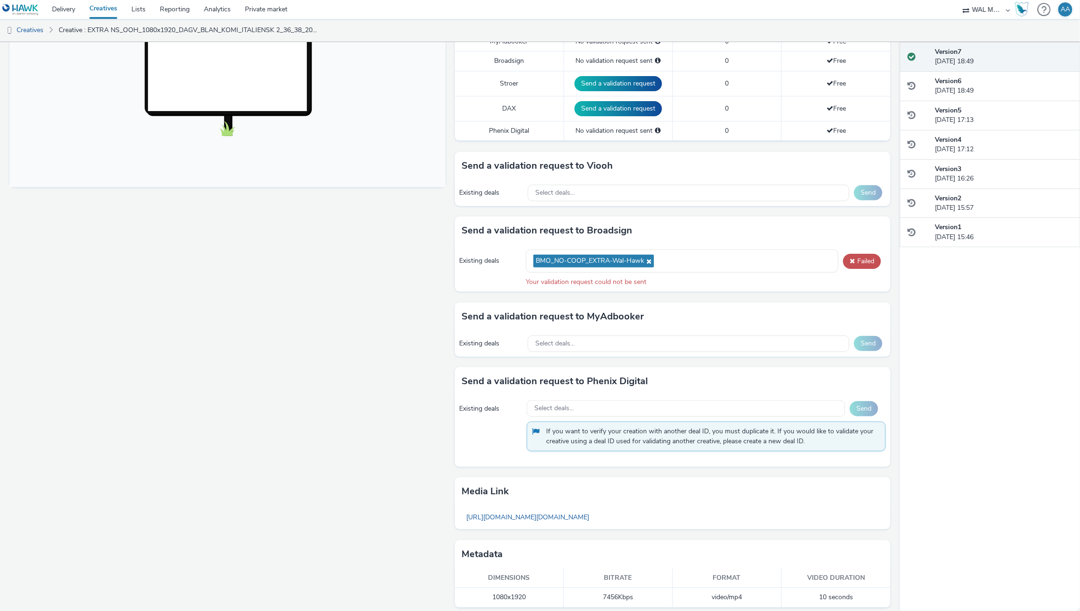
scroll to position [314, 0]
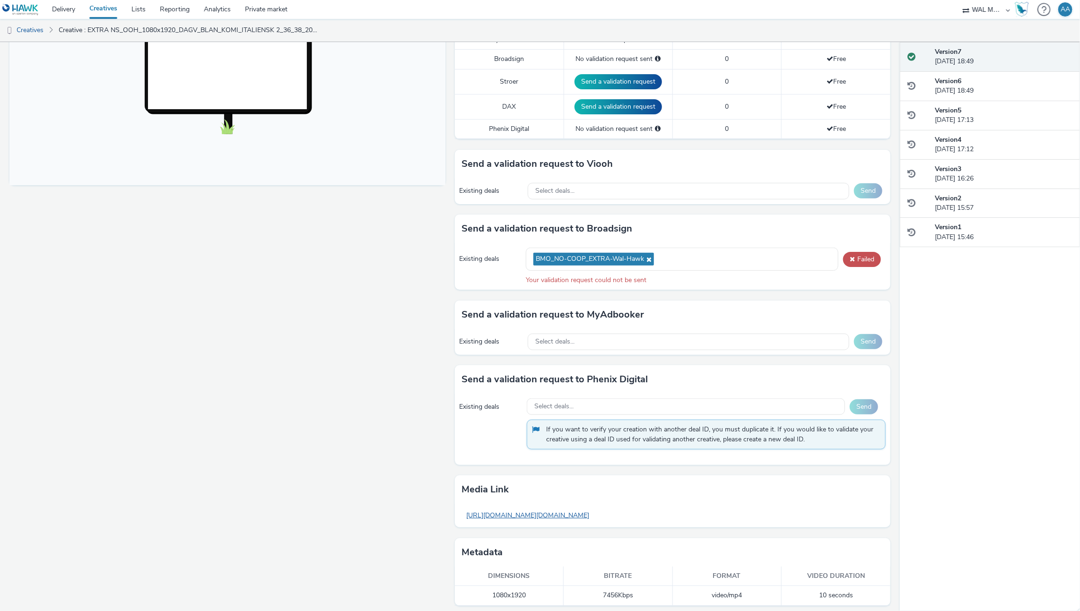
click at [564, 513] on link "[URL][DOMAIN_NAME][DOMAIN_NAME]" at bounding box center [528, 515] width 132 height 18
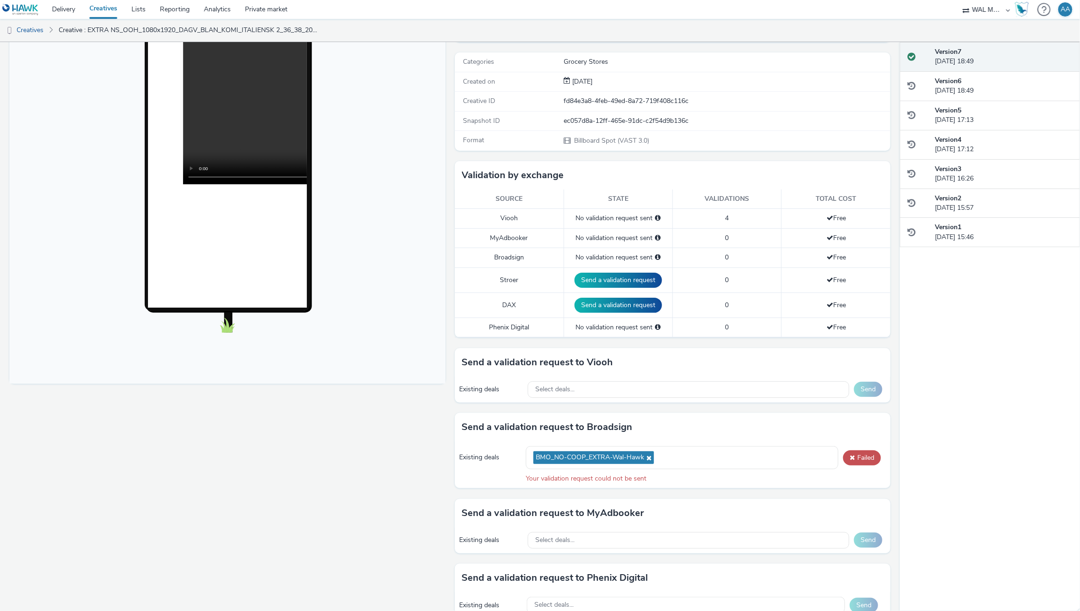
scroll to position [0, 0]
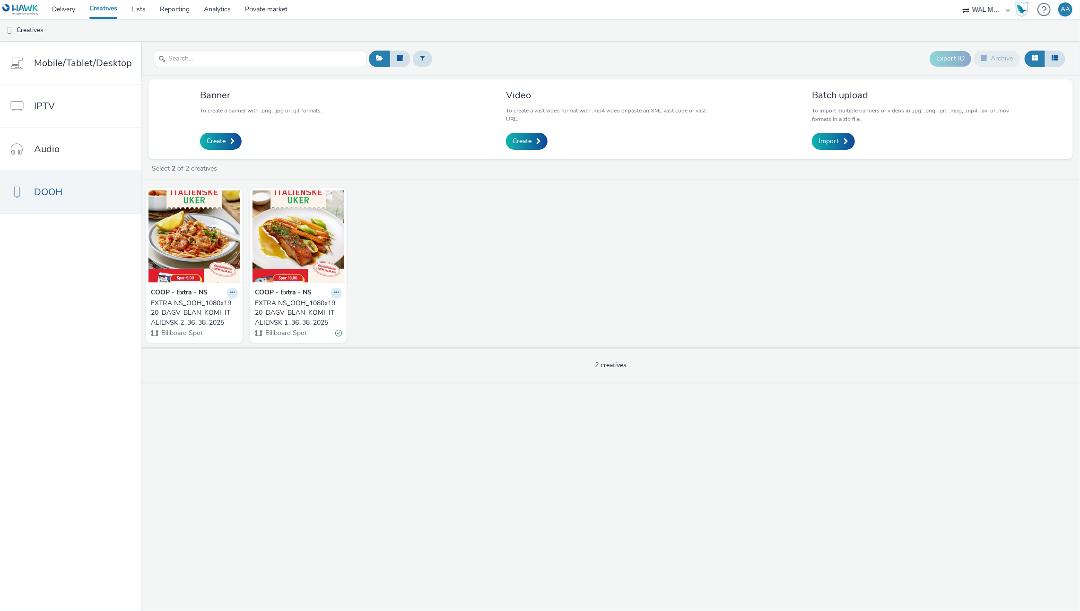
click at [174, 307] on div "EXTRA NS_OOH_1080x1920_DAGV_BLAN_KOMI_ITALIENSK 2_36_38_2025" at bounding box center [192, 313] width 83 height 29
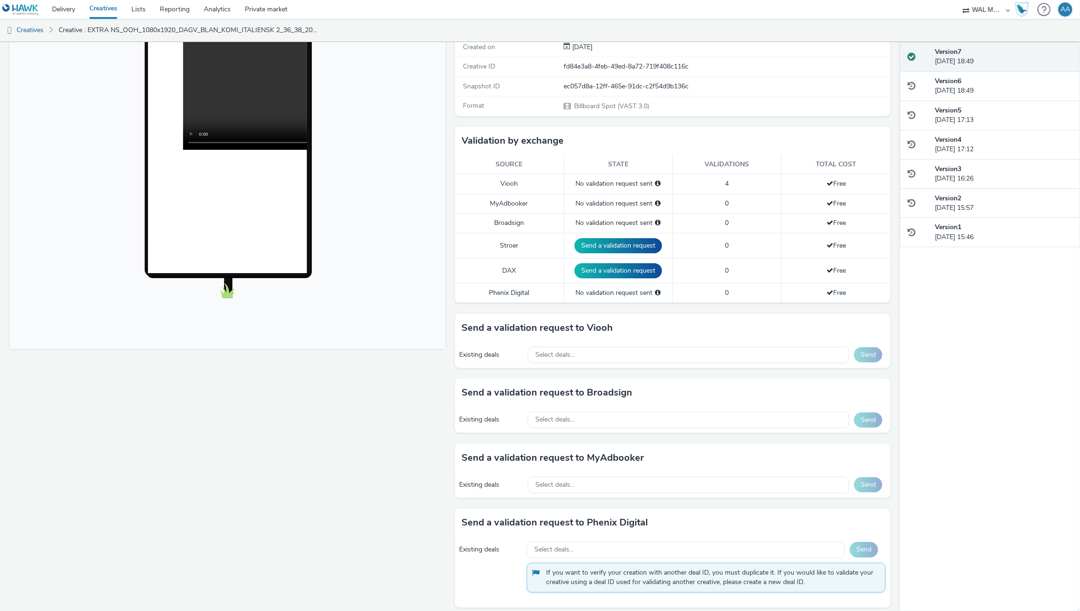
scroll to position [294, 0]
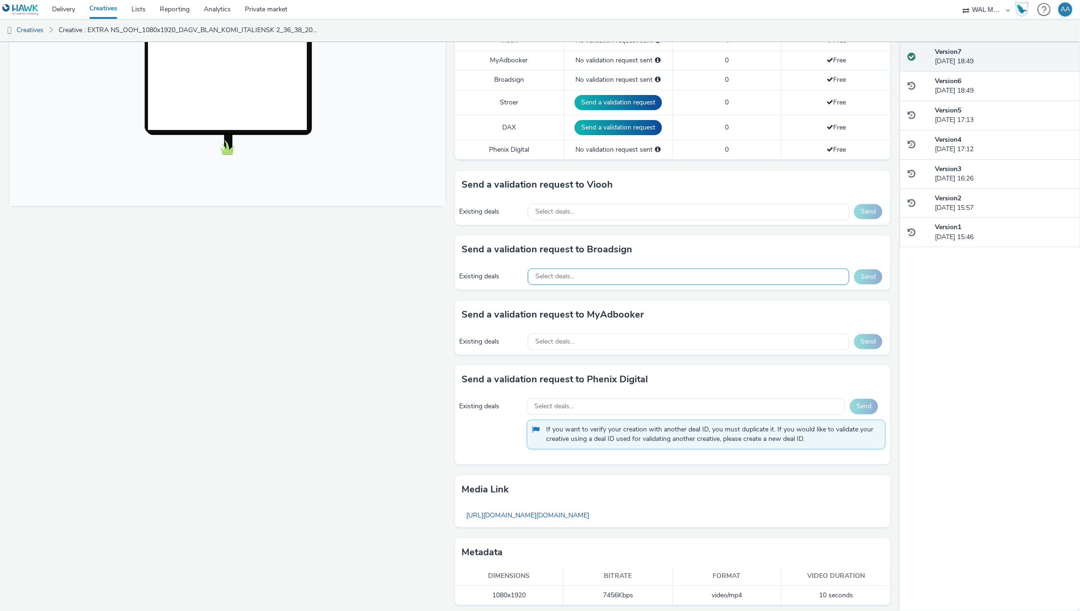
click at [607, 277] on div "Select deals..." at bounding box center [689, 277] width 322 height 17
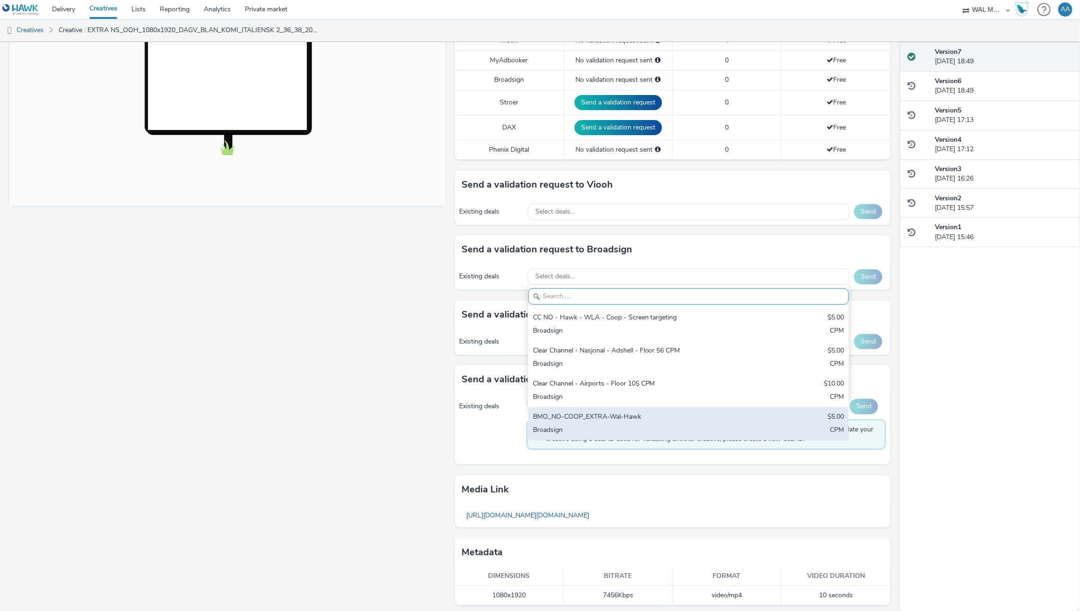
click at [611, 419] on div "BMO_NO-COOP_EXTRA-Wal-Hawk $5.00 Broadsign CPM" at bounding box center [688, 424] width 321 height 33
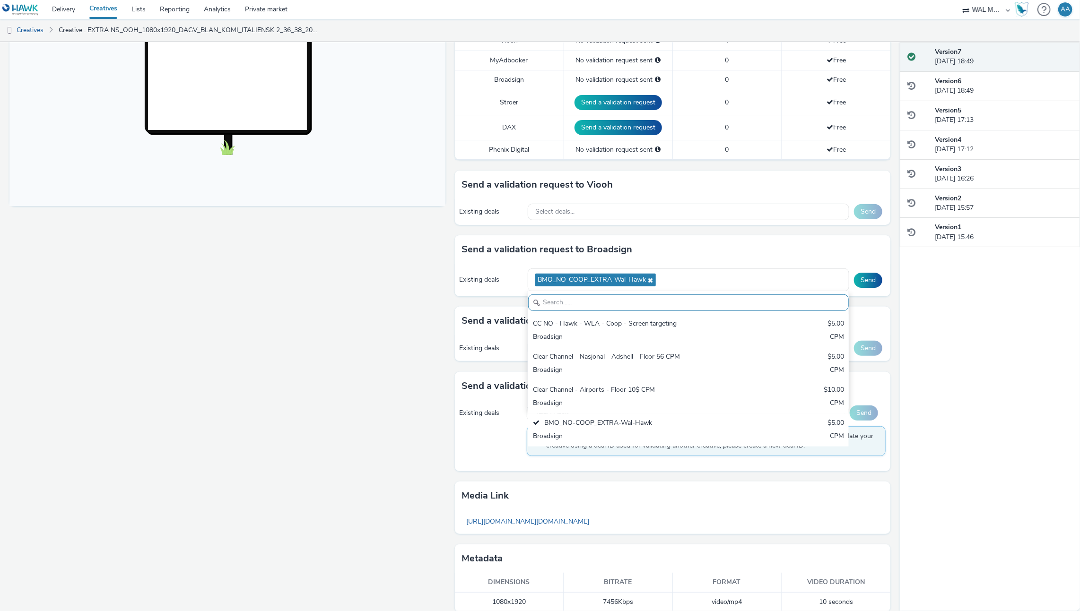
click at [777, 247] on div "Send a validation request to Broadsign" at bounding box center [673, 249] width 436 height 28
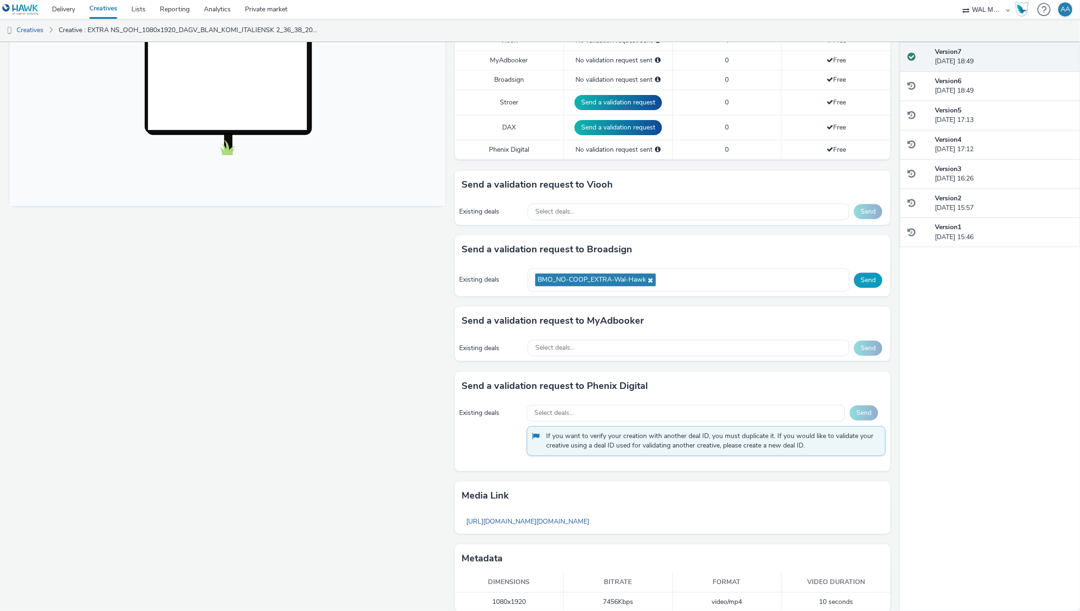
click at [862, 274] on button "Send" at bounding box center [868, 280] width 28 height 15
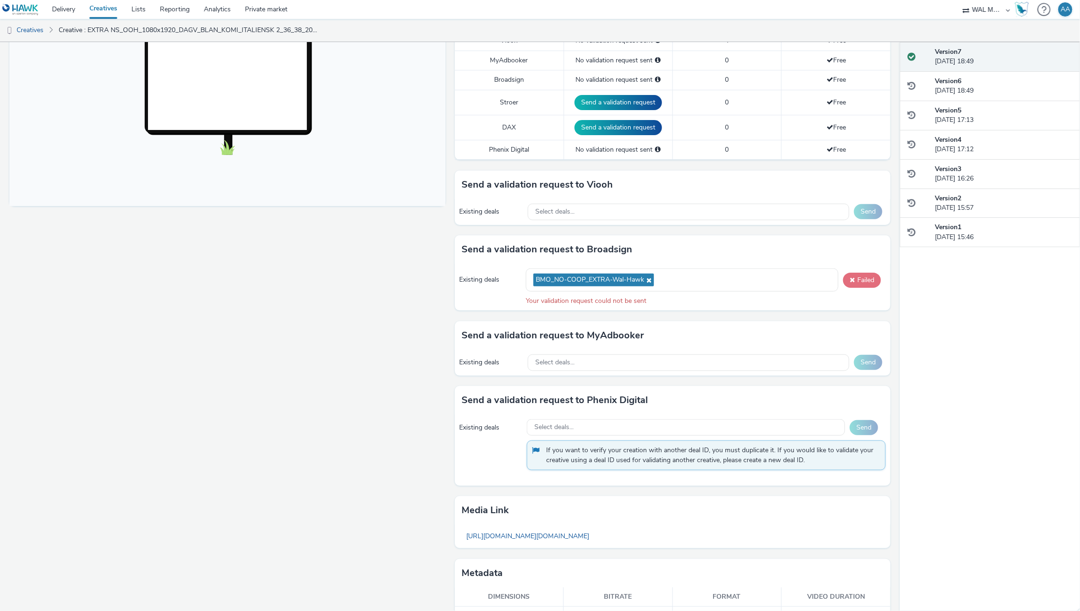
click at [849, 278] on button "Failed" at bounding box center [862, 280] width 38 height 15
